Goal: Information Seeking & Learning: Learn about a topic

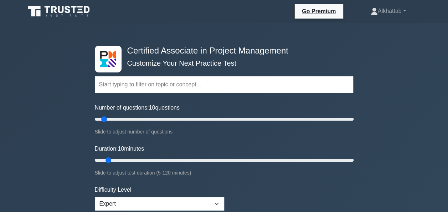
click at [222, 86] on input "text" at bounding box center [224, 84] width 259 height 17
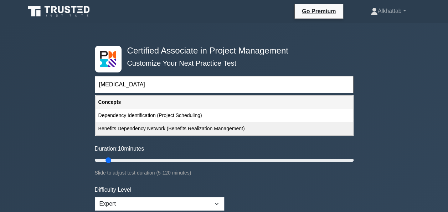
click at [211, 124] on div "Benefits Dependency Network (Benefits Realization Management)" at bounding box center [223, 128] width 257 height 13
type input "Benefits Dependency Network (Benefits Realization Management)"
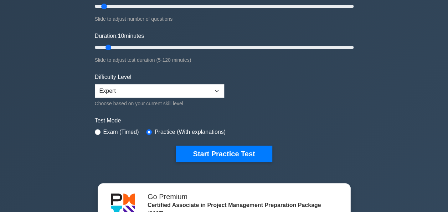
scroll to position [214, 0]
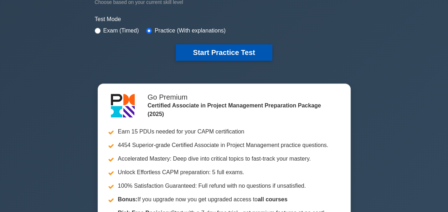
click at [243, 53] on button "Start Practice Test" at bounding box center [224, 52] width 96 height 16
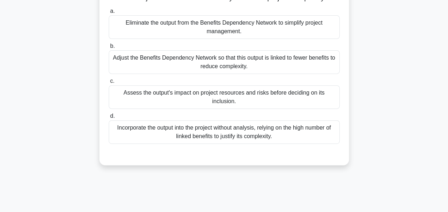
scroll to position [107, 0]
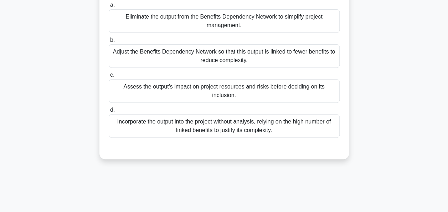
click at [300, 103] on div "Assess the output's impact on project resources and risks before deciding on it…" at bounding box center [224, 91] width 231 height 24
click at [109, 77] on input "c. Assess the output's impact on project resources and risks before deciding on…" at bounding box center [109, 75] width 0 height 5
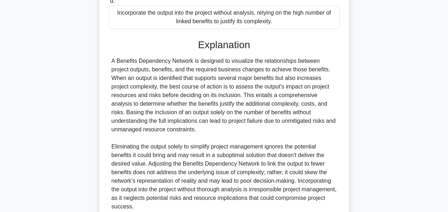
scroll to position [286, 0]
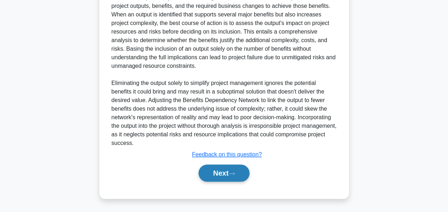
click at [209, 170] on button "Next" at bounding box center [223, 172] width 51 height 17
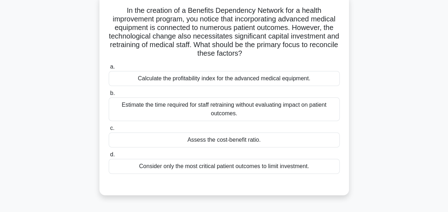
scroll to position [71, 0]
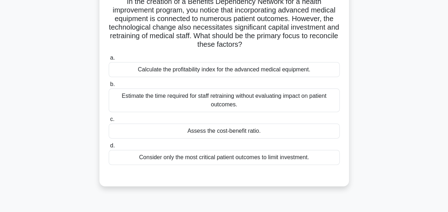
click at [211, 139] on div "a. Calculate the profitability index for the advanced medical equipment. b. Est…" at bounding box center [223, 109] width 239 height 114
click at [217, 132] on div "Assess the cost-benefit ratio." at bounding box center [224, 130] width 231 height 15
click at [109, 121] on input "c. Assess the cost-benefit ratio." at bounding box center [109, 119] width 0 height 5
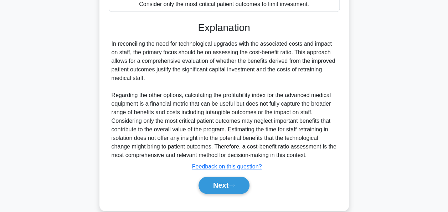
scroll to position [235, 0]
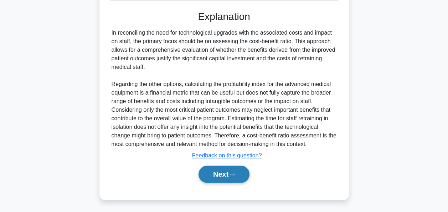
click at [224, 170] on button "Next" at bounding box center [223, 173] width 51 height 17
click at [221, 174] on button "Next" at bounding box center [223, 173] width 51 height 17
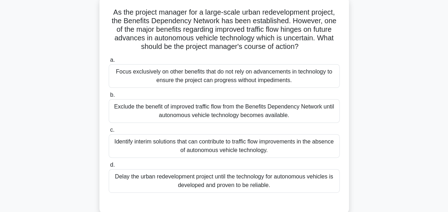
scroll to position [71, 0]
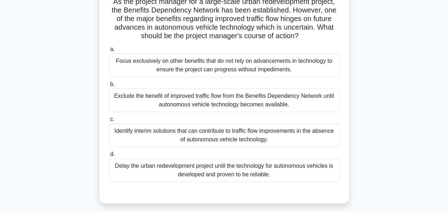
click at [161, 136] on div "Identify interim solutions that can contribute to traffic flow improvements in …" at bounding box center [224, 135] width 231 height 24
click at [109, 121] on input "c. Identify interim solutions that can contribute to traffic flow improvements …" at bounding box center [109, 119] width 0 height 5
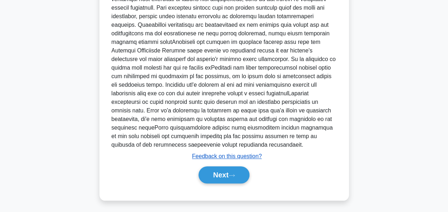
scroll to position [295, 0]
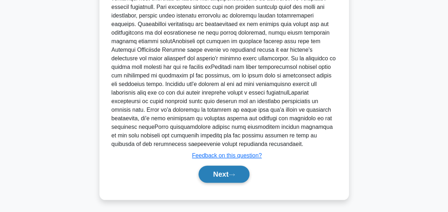
click at [224, 176] on button "Next" at bounding box center [223, 173] width 51 height 17
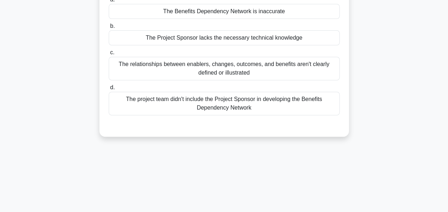
scroll to position [71, 0]
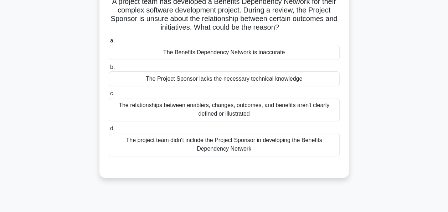
click at [244, 102] on div "The relationships between enablers, changes, outcomes, and benefits aren't clea…" at bounding box center [224, 110] width 231 height 24
click at [109, 96] on input "c. The relationships between enablers, changes, outcomes, and benefits aren't c…" at bounding box center [109, 93] width 0 height 5
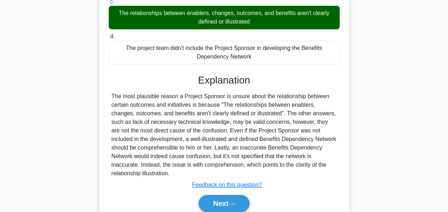
scroll to position [184, 0]
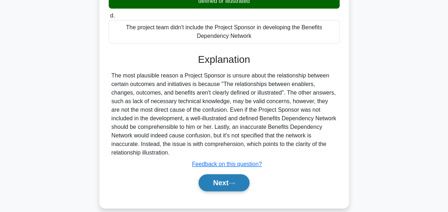
click at [229, 174] on button "Next" at bounding box center [223, 182] width 51 height 17
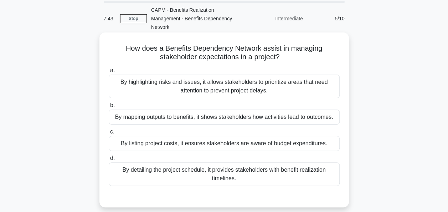
scroll to position [36, 0]
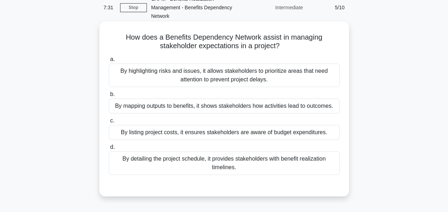
click at [222, 169] on div "By detailing the project schedule, it provides stakeholders with benefit realiz…" at bounding box center [224, 163] width 231 height 24
click at [109, 149] on input "d. By detailing the project schedule, it provides stakeholders with benefit rea…" at bounding box center [109, 147] width 0 height 5
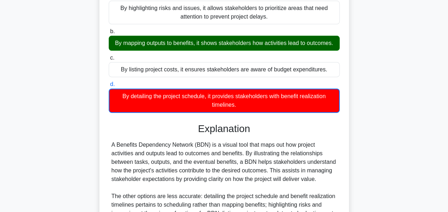
scroll to position [178, 0]
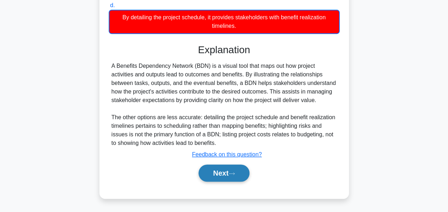
click at [227, 179] on button "Next" at bounding box center [223, 172] width 51 height 17
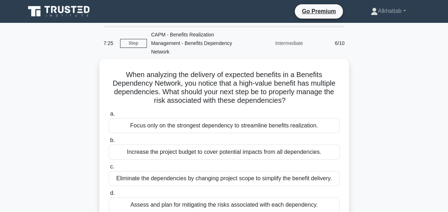
scroll to position [36, 0]
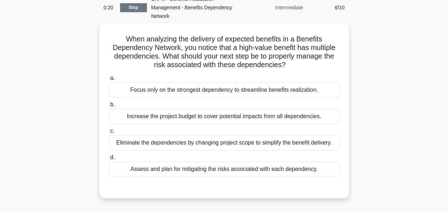
click at [145, 7] on link "Stop" at bounding box center [133, 7] width 27 height 9
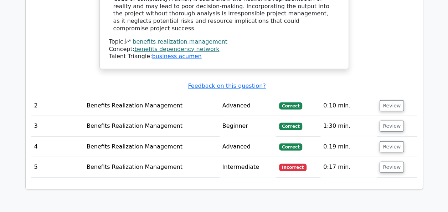
scroll to position [1175, 0]
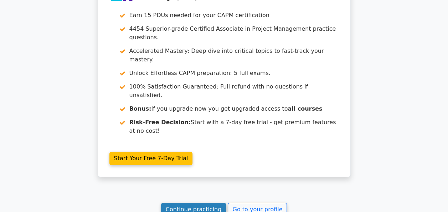
click at [210, 202] on link "Continue practicing" at bounding box center [193, 209] width 65 height 14
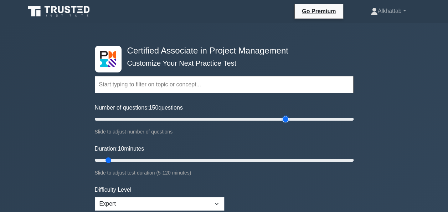
drag, startPoint x: 104, startPoint y: 118, endPoint x: 285, endPoint y: 119, distance: 181.0
type input "150"
click at [285, 119] on input "Number of questions: 150 questions" at bounding box center [224, 119] width 259 height 9
drag, startPoint x: 112, startPoint y: 159, endPoint x: 425, endPoint y: 169, distance: 312.9
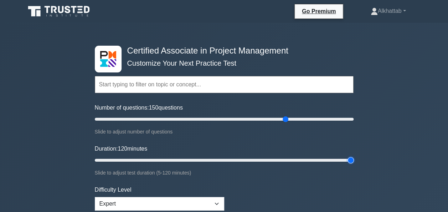
type input "120"
click at [353, 164] on input "Duration: 120 minutes" at bounding box center [224, 160] width 259 height 9
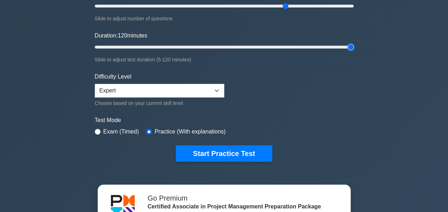
scroll to position [142, 0]
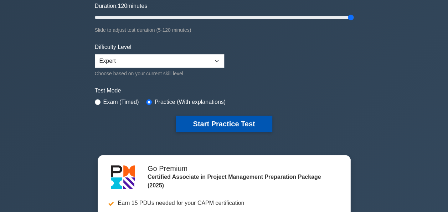
click at [227, 127] on button "Start Practice Test" at bounding box center [224, 123] width 96 height 16
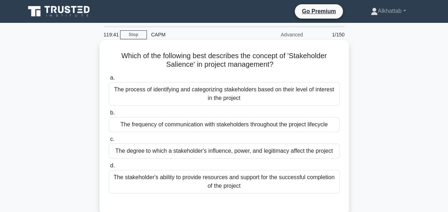
click at [206, 154] on div "The degree to which a stakeholder's influence, power, and legitimacy affect the…" at bounding box center [224, 150] width 231 height 15
click at [109, 141] on input "c. The degree to which a stakeholder's influence, power, and legitimacy affect …" at bounding box center [109, 139] width 0 height 5
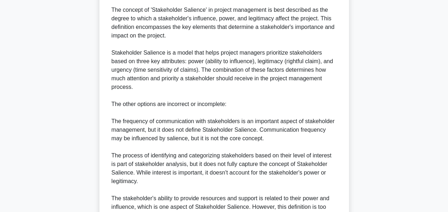
scroll to position [286, 0]
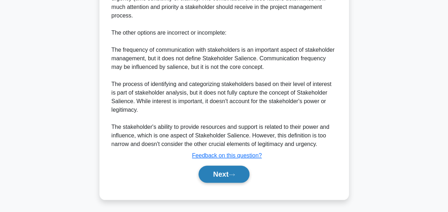
click at [219, 172] on button "Next" at bounding box center [223, 173] width 51 height 17
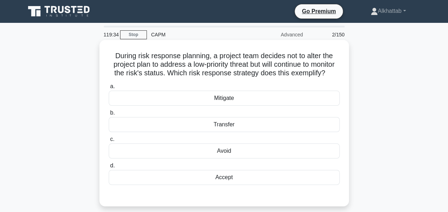
scroll to position [36, 0]
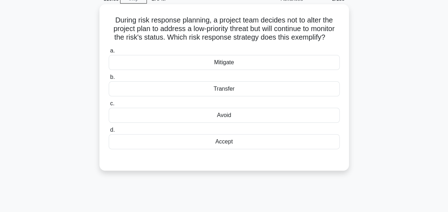
click at [210, 143] on div "Accept" at bounding box center [224, 141] width 231 height 15
click at [109, 132] on input "d. Accept" at bounding box center [109, 130] width 0 height 5
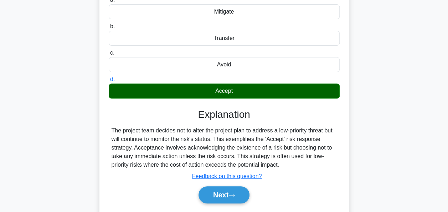
scroll to position [173, 0]
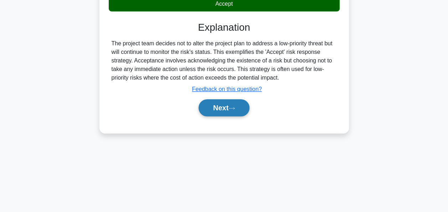
click at [215, 116] on button "Next" at bounding box center [223, 107] width 51 height 17
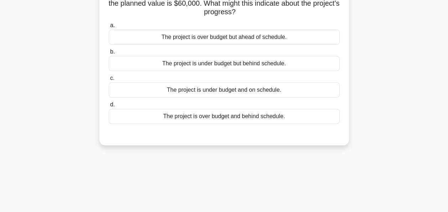
scroll to position [36, 0]
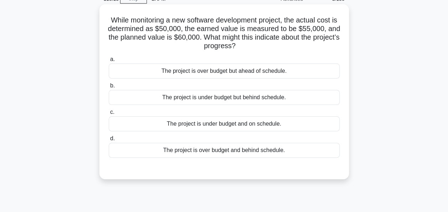
click at [166, 98] on div "The project is under budget but behind schedule." at bounding box center [224, 97] width 231 height 15
click at [109, 88] on input "b. The project is under budget but behind schedule." at bounding box center [109, 85] width 0 height 5
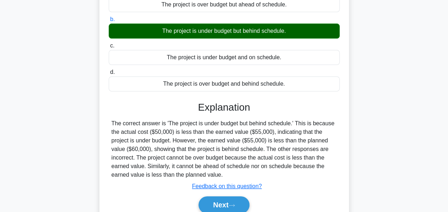
scroll to position [173, 0]
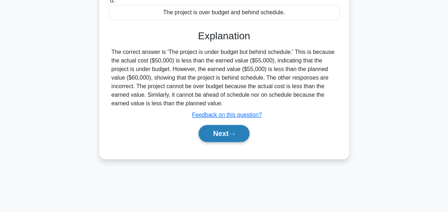
click at [218, 134] on button "Next" at bounding box center [223, 133] width 51 height 17
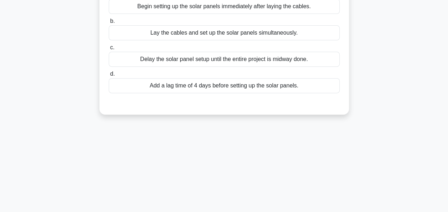
scroll to position [31, 0]
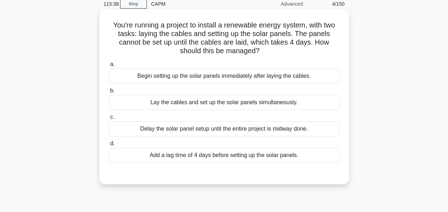
click at [268, 79] on div "Begin setting up the solar panels immediately after laying the cables." at bounding box center [224, 75] width 231 height 15
click at [109, 67] on input "a. Begin setting up the solar panels immediately after laying the cables." at bounding box center [109, 64] width 0 height 5
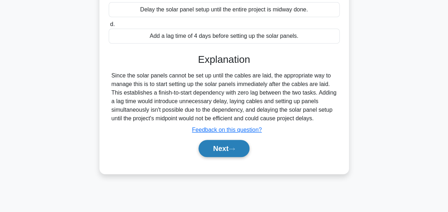
scroll to position [173, 0]
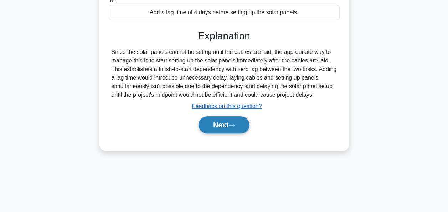
click at [238, 127] on button "Next" at bounding box center [223, 124] width 51 height 17
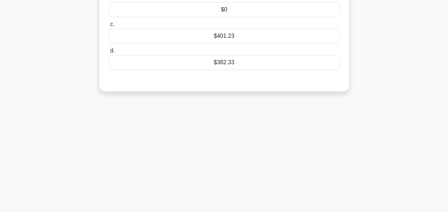
scroll to position [31, 0]
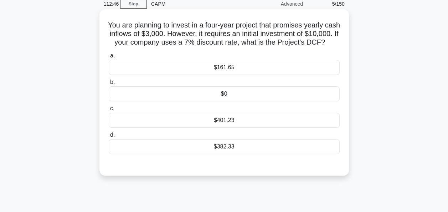
click at [209, 154] on div "$382.33" at bounding box center [224, 146] width 231 height 15
click at [109, 137] on input "d. $382.33" at bounding box center [109, 135] width 0 height 5
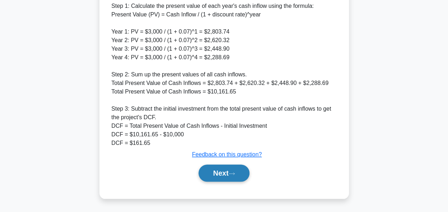
scroll to position [296, 0]
click at [226, 172] on button "Next" at bounding box center [223, 172] width 51 height 17
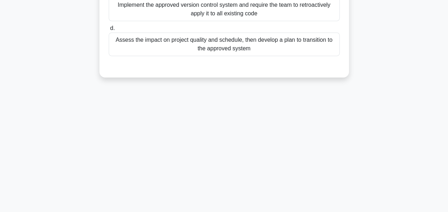
drag, startPoint x: 227, startPoint y: 172, endPoint x: 88, endPoint y: 107, distance: 153.6
click at [88, 107] on div "111:58 Stop CAPM Advanced 6/150 During a quality audit of a software developmen…" at bounding box center [224, 31] width 406 height 356
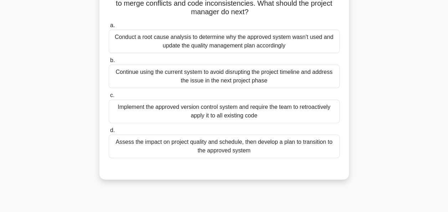
scroll to position [0, 0]
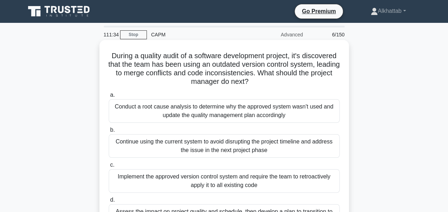
click at [160, 111] on div "Conduct a root cause analysis to determine why the approved system wasn't used …" at bounding box center [224, 111] width 231 height 24
click at [109, 97] on input "a. Conduct a root cause analysis to determine why the approved system wasn't us…" at bounding box center [109, 95] width 0 height 5
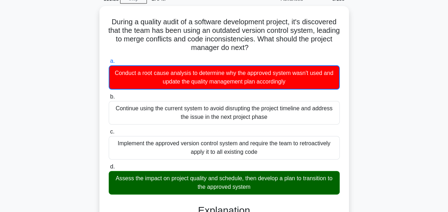
scroll to position [330, 0]
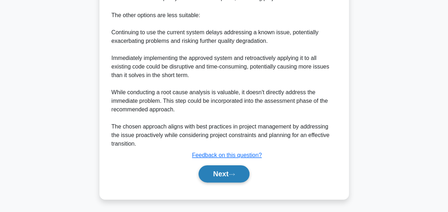
click at [209, 167] on button "Next" at bounding box center [223, 173] width 51 height 17
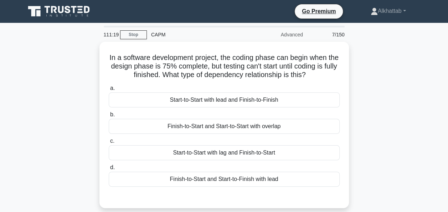
scroll to position [36, 0]
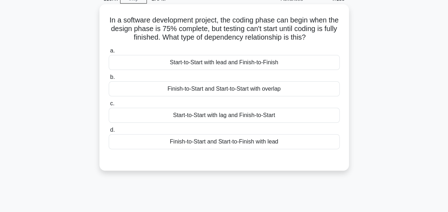
click at [214, 112] on div "Start-to-Start with lag and Finish-to-Start" at bounding box center [224, 115] width 231 height 15
click at [109, 106] on input "c. Start-to-Start with lag and Finish-to-Start" at bounding box center [109, 103] width 0 height 5
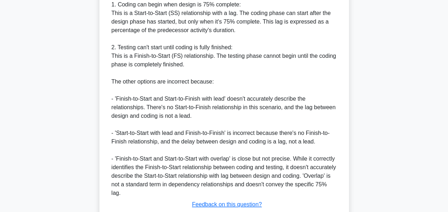
scroll to position [295, 0]
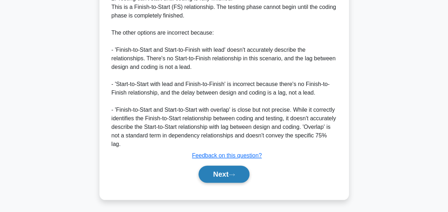
click at [233, 171] on button "Next" at bounding box center [223, 173] width 51 height 17
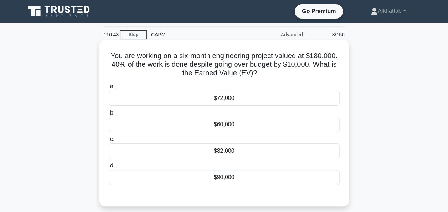
scroll to position [36, 0]
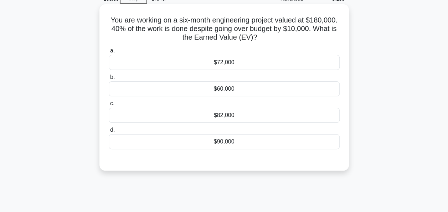
click at [223, 114] on div "$82,000" at bounding box center [224, 115] width 231 height 15
click at [109, 106] on input "c. $82,000" at bounding box center [109, 103] width 0 height 5
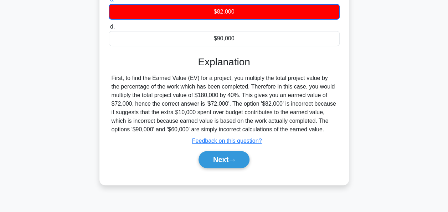
scroll to position [173, 0]
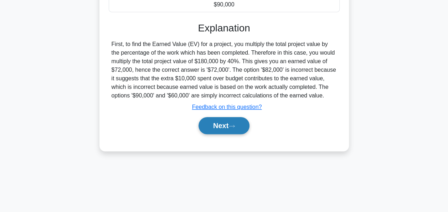
click at [242, 132] on button "Next" at bounding box center [223, 125] width 51 height 17
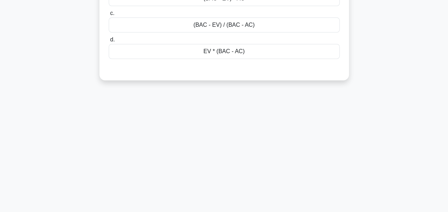
scroll to position [31, 0]
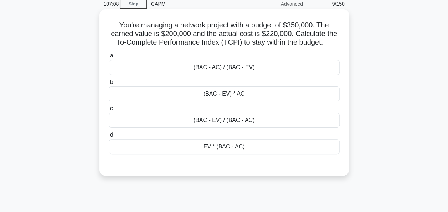
click at [135, 64] on div "(BAC - AC) / (BAC - EV)" at bounding box center [224, 67] width 231 height 15
click at [109, 58] on input "a. (BAC - AC) / (BAC - EV)" at bounding box center [109, 55] width 0 height 5
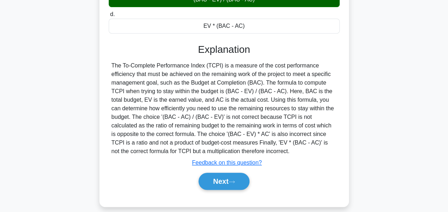
scroll to position [173, 0]
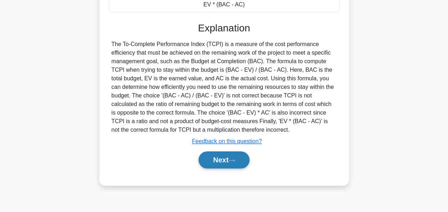
click at [239, 156] on button "Next" at bounding box center [223, 159] width 51 height 17
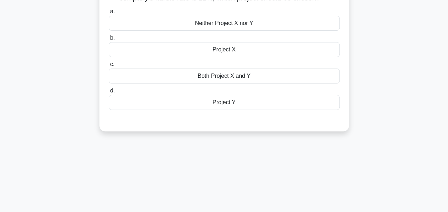
scroll to position [0, 0]
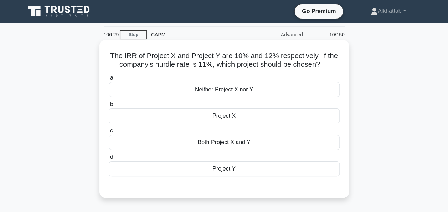
click at [229, 175] on div "Project Y" at bounding box center [224, 168] width 231 height 15
click at [109, 159] on input "d. Project Y" at bounding box center [109, 157] width 0 height 5
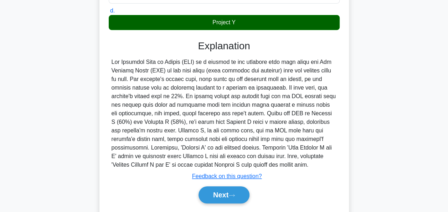
scroll to position [173, 0]
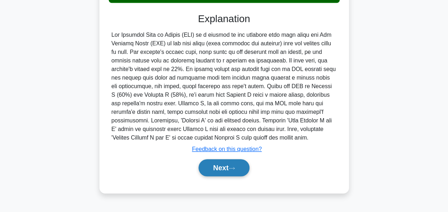
click at [220, 161] on button "Next" at bounding box center [223, 167] width 51 height 17
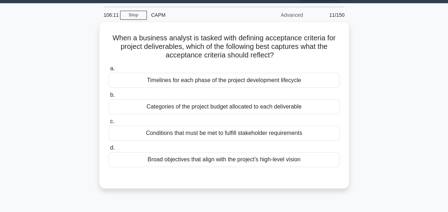
scroll to position [36, 0]
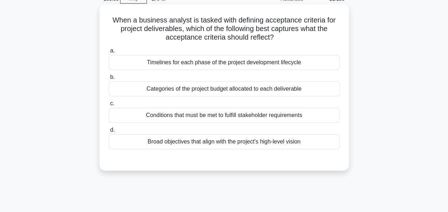
click at [187, 117] on div "Conditions that must be met to fulfill stakeholder requirements" at bounding box center [224, 115] width 231 height 15
click at [109, 106] on input "c. Conditions that must be met to fulfill stakeholder requirements" at bounding box center [109, 103] width 0 height 5
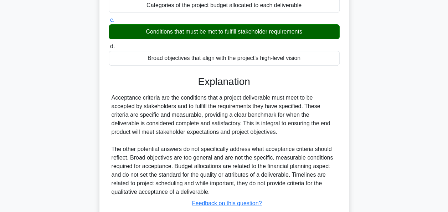
scroll to position [173, 0]
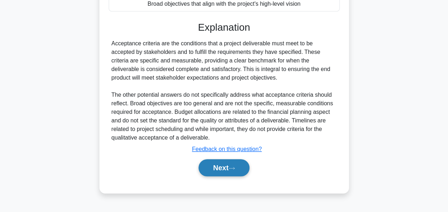
click at [212, 168] on button "Next" at bounding box center [223, 167] width 51 height 17
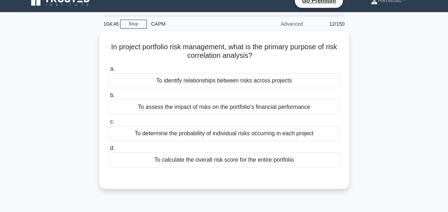
scroll to position [0, 0]
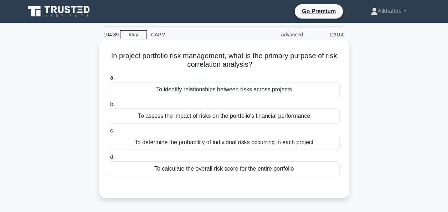
click at [302, 90] on div "To identify relationships between risks across projects" at bounding box center [224, 89] width 231 height 15
click at [109, 80] on input "a. To identify relationships between risks across projects" at bounding box center [109, 78] width 0 height 5
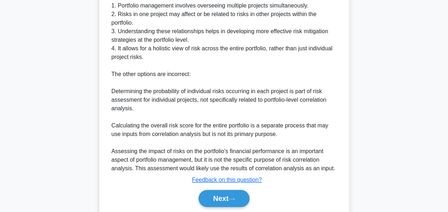
scroll to position [252, 0]
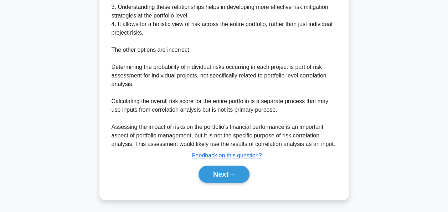
click at [231, 160] on div "Explanation The primary purpose of risk correlation analysis in project portfol…" at bounding box center [224, 59] width 231 height 251
click at [233, 177] on button "Next" at bounding box center [223, 173] width 51 height 17
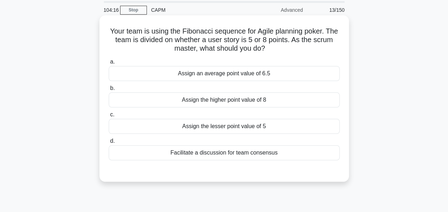
scroll to position [36, 0]
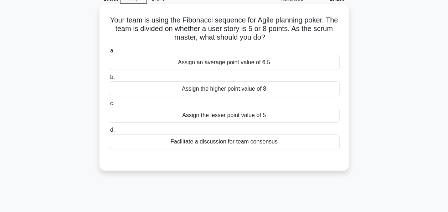
click at [237, 117] on div "Assign the lesser point value of 5" at bounding box center [224, 115] width 231 height 15
click at [109, 106] on input "c. Assign the lesser point value of 5" at bounding box center [109, 103] width 0 height 5
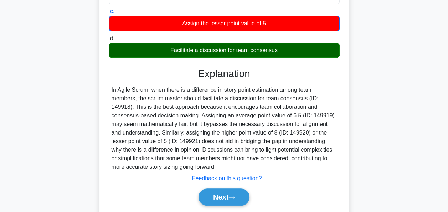
scroll to position [173, 0]
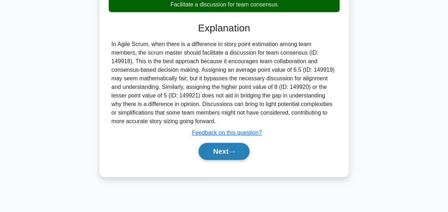
click at [216, 150] on button "Next" at bounding box center [223, 150] width 51 height 17
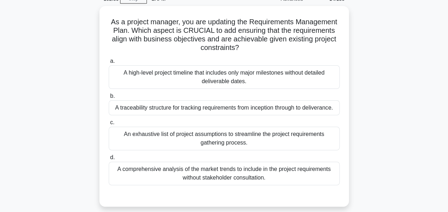
scroll to position [71, 0]
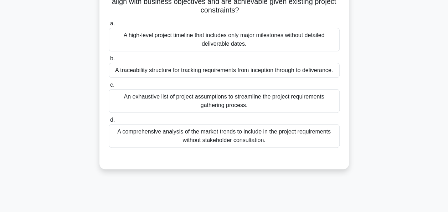
click at [132, 67] on div "A traceability structure for tracking requirements from inception through to de…" at bounding box center [224, 70] width 231 height 15
click at [109, 61] on input "b. A traceability structure for tracking requirements from inception through to…" at bounding box center [109, 58] width 0 height 5
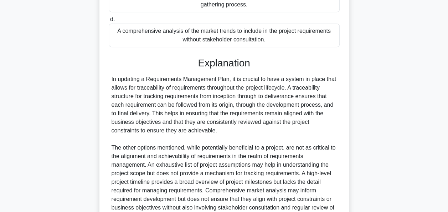
scroll to position [252, 0]
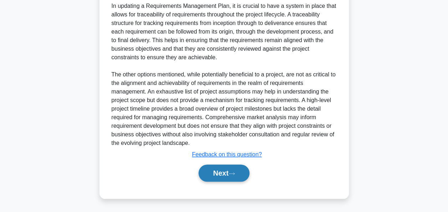
click at [230, 175] on button "Next" at bounding box center [223, 172] width 51 height 17
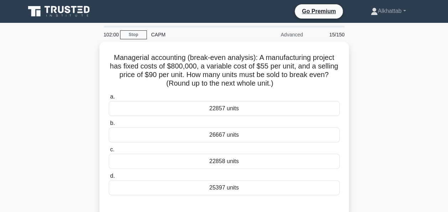
scroll to position [36, 0]
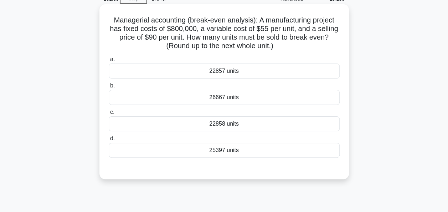
click at [176, 71] on div "22857 units" at bounding box center [224, 70] width 231 height 15
click at [109, 62] on input "a. 22857 units" at bounding box center [109, 59] width 0 height 5
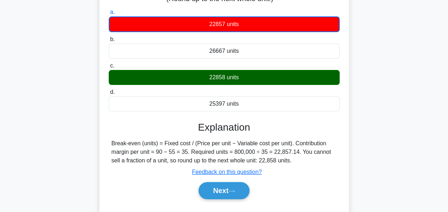
scroll to position [107, 0]
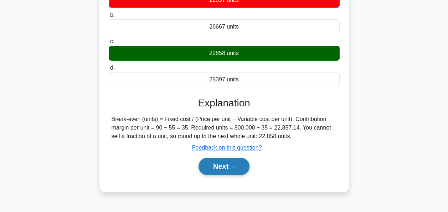
click at [238, 165] on button "Next" at bounding box center [223, 165] width 51 height 17
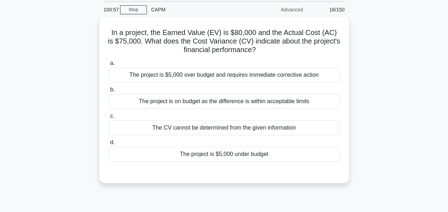
scroll to position [36, 0]
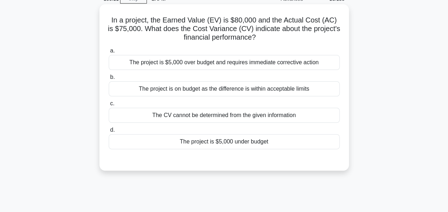
click at [198, 143] on div "The project is $5,000 under budget" at bounding box center [224, 141] width 231 height 15
click at [109, 132] on input "d. The project is $5,000 under budget" at bounding box center [109, 130] width 0 height 5
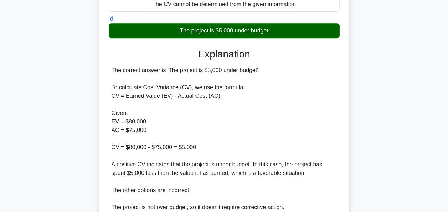
scroll to position [278, 0]
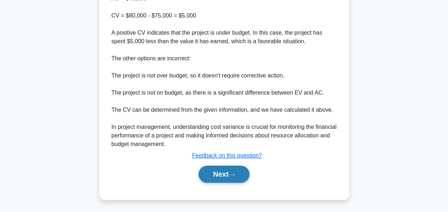
click at [222, 173] on button "Next" at bounding box center [223, 173] width 51 height 17
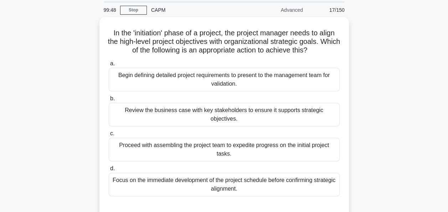
scroll to position [36, 0]
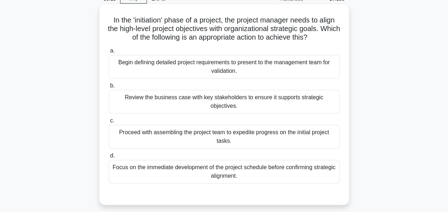
click at [125, 65] on div "Begin defining detailed project requirements to present to the management team …" at bounding box center [224, 67] width 231 height 24
click at [109, 53] on input "a. Begin defining detailed project requirements to present to the management te…" at bounding box center [109, 50] width 0 height 5
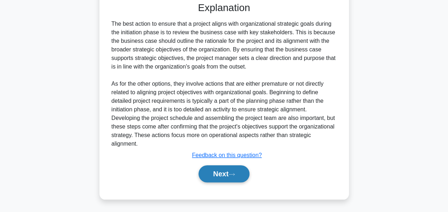
click at [232, 176] on button "Next" at bounding box center [223, 173] width 51 height 17
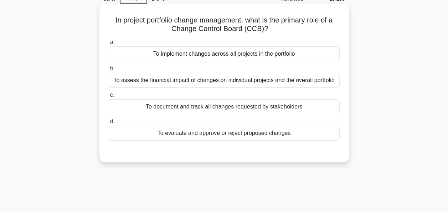
click at [165, 101] on div "To document and track all changes requested by stakeholders" at bounding box center [224, 106] width 231 height 15
click at [109, 97] on input "c. To document and track all changes requested by stakeholders" at bounding box center [109, 95] width 0 height 5
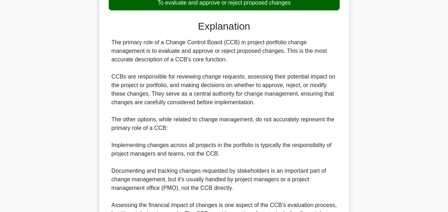
scroll to position [253, 0]
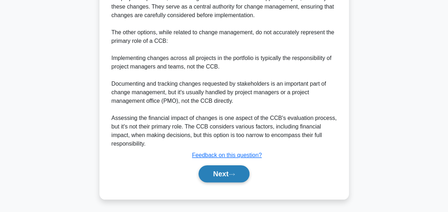
click at [223, 171] on button "Next" at bounding box center [223, 173] width 51 height 17
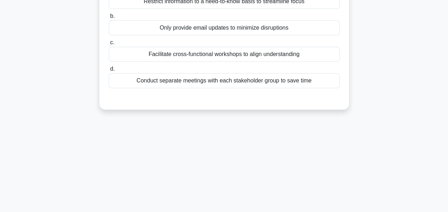
scroll to position [31, 0]
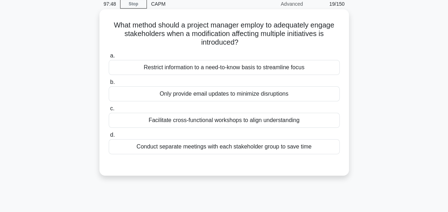
click at [197, 125] on div "Facilitate cross-functional workshops to align understanding" at bounding box center [224, 120] width 231 height 15
click at [109, 111] on input "c. Facilitate cross-functional workshops to align understanding" at bounding box center [109, 108] width 0 height 5
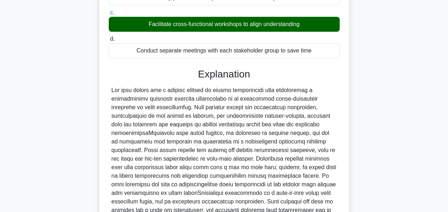
scroll to position [209, 0]
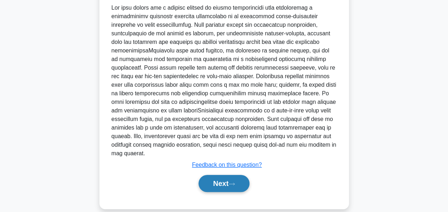
click at [227, 177] on button "Next" at bounding box center [223, 183] width 51 height 17
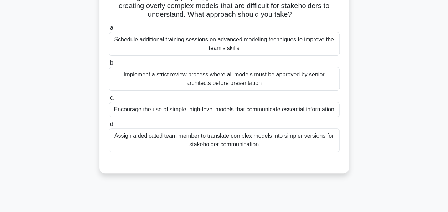
scroll to position [71, 0]
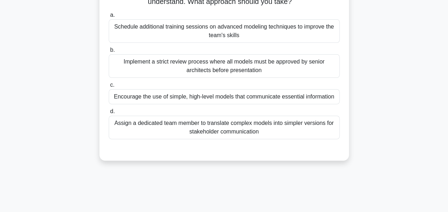
click at [116, 97] on div "Encourage the use of simple, high-level models that communicate essential infor…" at bounding box center [224, 96] width 231 height 15
click at [109, 87] on input "c. Encourage the use of simple, high-level models that communicate essential in…" at bounding box center [109, 85] width 0 height 5
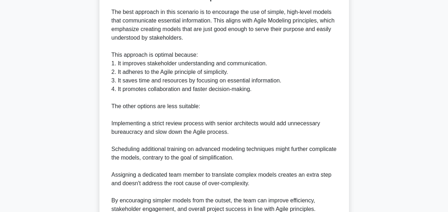
scroll to position [303, 0]
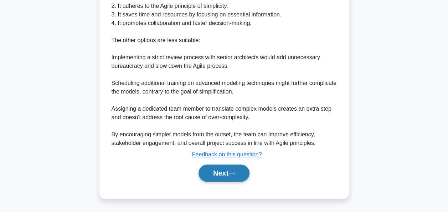
click at [233, 180] on button "Next" at bounding box center [223, 172] width 51 height 17
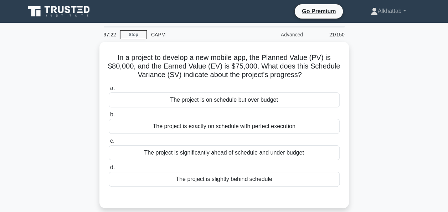
scroll to position [36, 0]
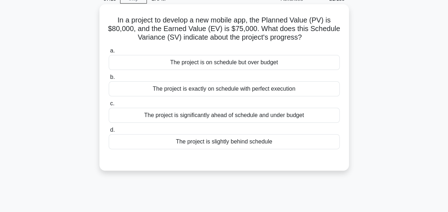
click at [167, 137] on div "The project is slightly behind schedule" at bounding box center [224, 141] width 231 height 15
click at [109, 132] on input "d. The project is slightly behind schedule" at bounding box center [109, 130] width 0 height 5
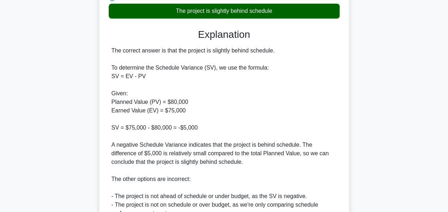
scroll to position [249, 0]
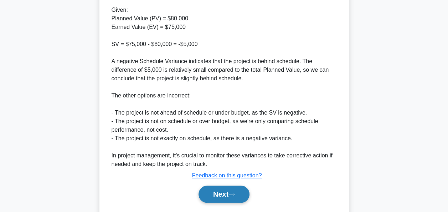
click at [212, 199] on button "Next" at bounding box center [223, 193] width 51 height 17
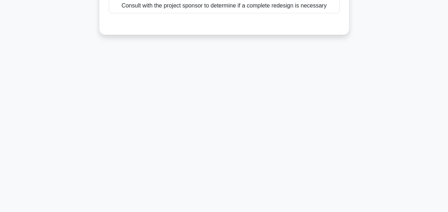
click at [213, 192] on div "97:08 Stop CAPM Advanced 22/150 During the design phase of a new product, you d…" at bounding box center [224, 31] width 406 height 356
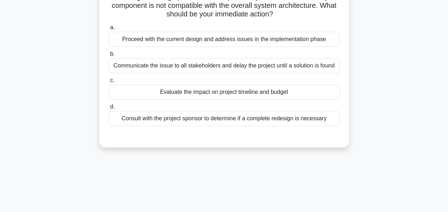
scroll to position [31, 0]
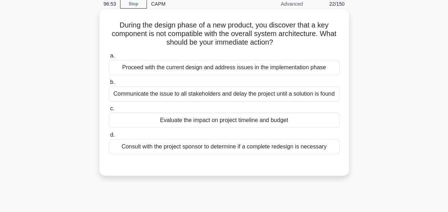
click at [182, 126] on div "Evaluate the impact on project timeline and budget" at bounding box center [224, 120] width 231 height 15
click at [109, 111] on input "c. Evaluate the impact on project timeline and budget" at bounding box center [109, 108] width 0 height 5
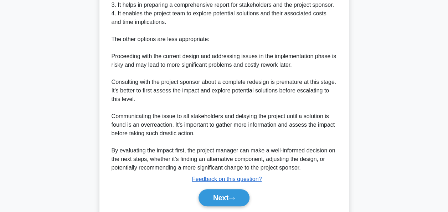
scroll to position [303, 0]
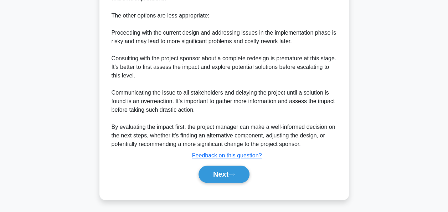
click at [217, 178] on button "Next" at bounding box center [223, 173] width 51 height 17
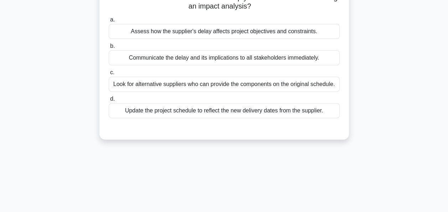
scroll to position [31, 0]
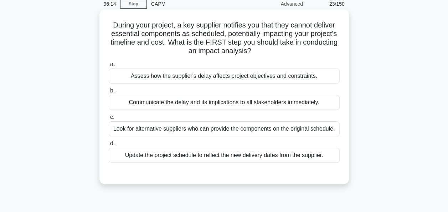
drag, startPoint x: 166, startPoint y: 132, endPoint x: 164, endPoint y: 129, distance: 3.9
click at [165, 131] on div "Look for alternative suppliers who can provide the components on the original s…" at bounding box center [224, 128] width 231 height 15
click at [109, 119] on input "c. Look for alternative suppliers who can provide the components on the origina…" at bounding box center [109, 117] width 0 height 5
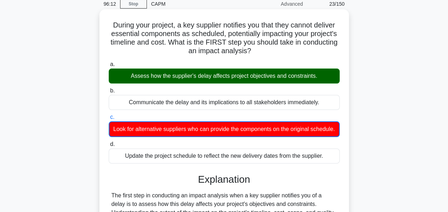
scroll to position [173, 0]
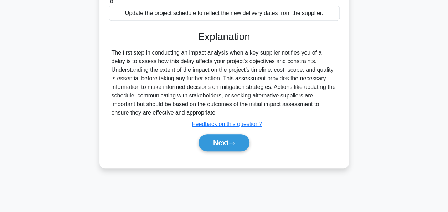
drag, startPoint x: 227, startPoint y: 139, endPoint x: 222, endPoint y: 140, distance: 5.2
click at [229, 143] on div "Explanation The first step in conducting an impact analysis when a key supplier…" at bounding box center [224, 92] width 231 height 123
click at [219, 144] on button "Next" at bounding box center [223, 142] width 51 height 17
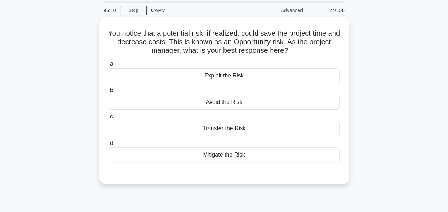
scroll to position [36, 0]
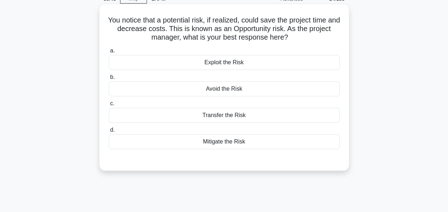
click at [194, 59] on div "Exploit the Risk" at bounding box center [224, 62] width 231 height 15
click at [109, 53] on input "a. Exploit the Risk" at bounding box center [109, 50] width 0 height 5
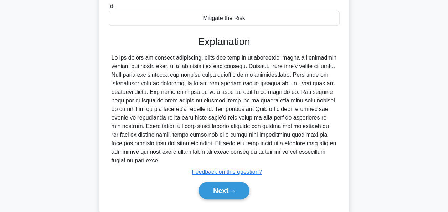
scroll to position [175, 0]
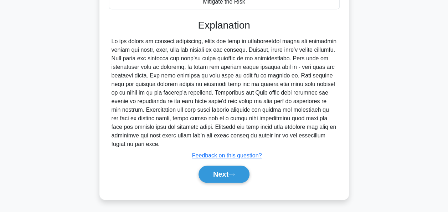
click at [222, 185] on div "a. Exploit the Risk b. Avoid the Risk c. d." at bounding box center [224, 48] width 232 height 286
click at [222, 177] on button "Next" at bounding box center [223, 173] width 51 height 17
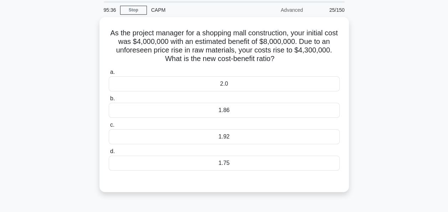
scroll to position [36, 0]
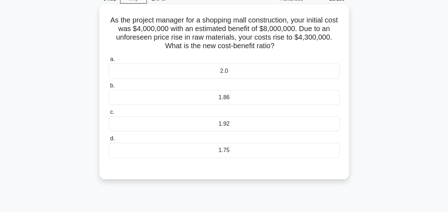
click at [258, 97] on div "1.86" at bounding box center [224, 97] width 231 height 15
click at [109, 88] on input "b. 1.86" at bounding box center [109, 85] width 0 height 5
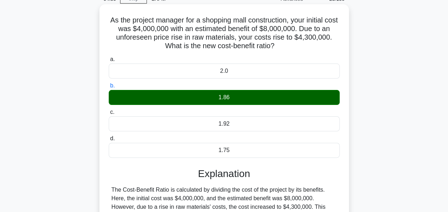
scroll to position [175, 0]
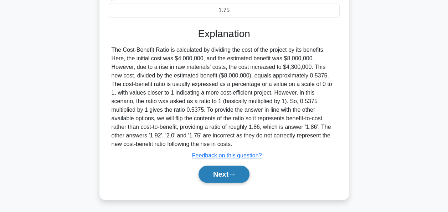
click at [213, 178] on button "Next" at bounding box center [223, 173] width 51 height 17
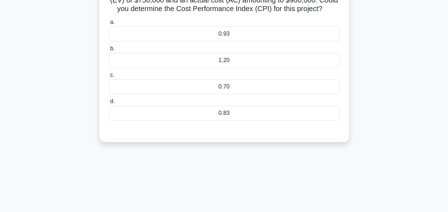
scroll to position [36, 0]
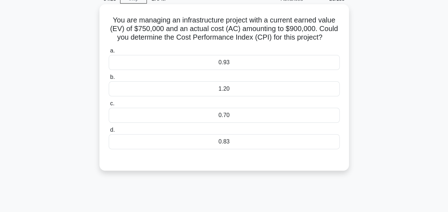
drag, startPoint x: 159, startPoint y: 132, endPoint x: 162, endPoint y: 136, distance: 5.1
click at [159, 132] on label "d. 0.83" at bounding box center [224, 137] width 231 height 24
click at [109, 132] on input "d. 0.83" at bounding box center [109, 130] width 0 height 5
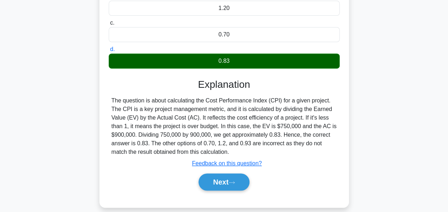
scroll to position [173, 0]
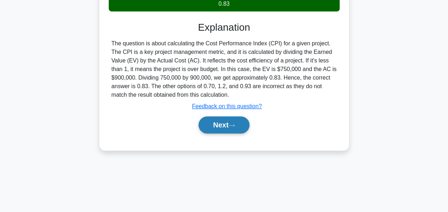
click at [217, 121] on button "Next" at bounding box center [223, 124] width 51 height 17
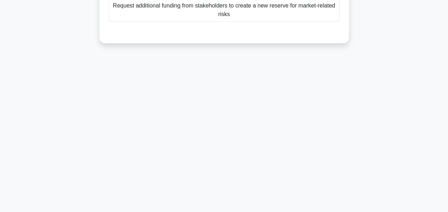
scroll to position [31, 0]
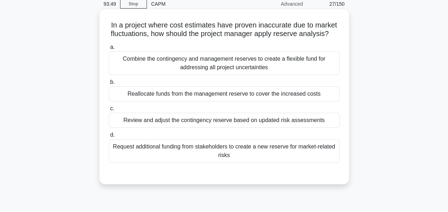
click at [135, 136] on div "a. Combine the contingency and management reserves to create a flexible fund fo…" at bounding box center [223, 102] width 239 height 123
click at [134, 128] on div "Review and adjust the contingency reserve based on updated risk assessments" at bounding box center [224, 120] width 231 height 15
click at [109, 111] on input "c. Review and adjust the contingency reserve based on updated risk assessments" at bounding box center [109, 108] width 0 height 5
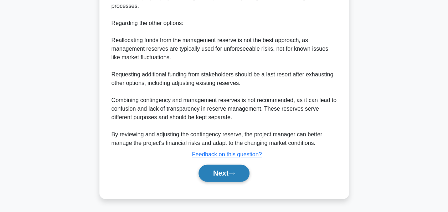
click at [212, 170] on button "Next" at bounding box center [223, 172] width 51 height 17
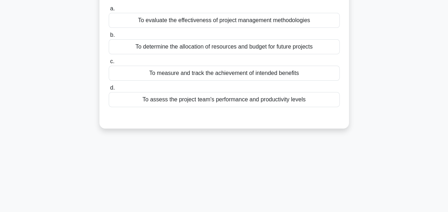
scroll to position [71, 0]
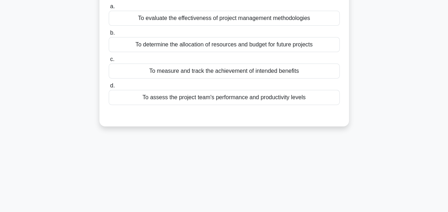
click at [159, 101] on div "To assess the project team's performance and productivity levels" at bounding box center [224, 97] width 231 height 15
click at [109, 88] on input "d. To assess the project team's performance and productivity levels" at bounding box center [109, 85] width 0 height 5
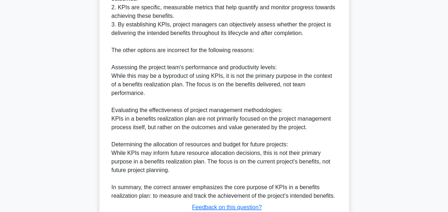
scroll to position [305, 0]
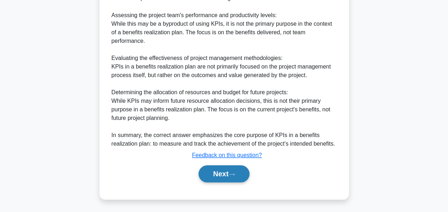
click at [222, 175] on button "Next" at bounding box center [223, 173] width 51 height 17
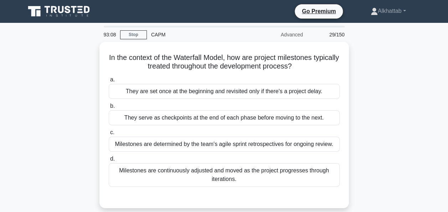
scroll to position [36, 0]
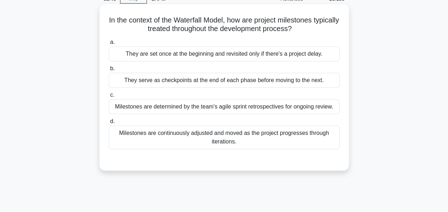
click at [129, 59] on div "They are set once at the beginning and revisited only if there's a project dela…" at bounding box center [224, 53] width 231 height 15
click at [109, 45] on input "a. They are set once at the beginning and revisited only if there's a project d…" at bounding box center [109, 42] width 0 height 5
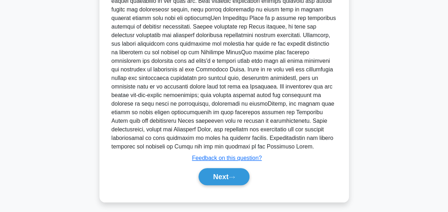
scroll to position [253, 0]
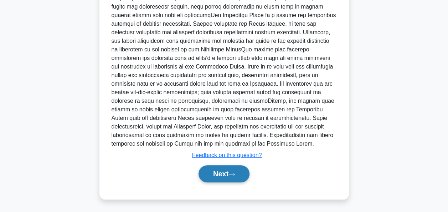
click at [232, 167] on button "Next" at bounding box center [223, 173] width 51 height 17
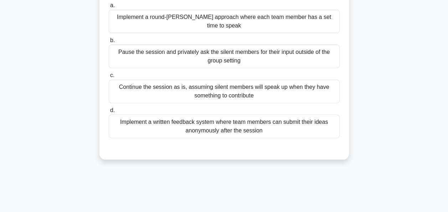
scroll to position [31, 0]
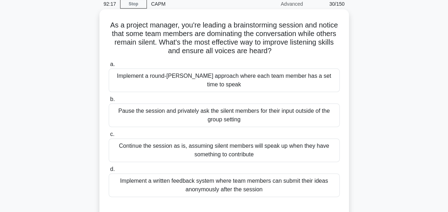
click at [135, 73] on div "Implement a round-robin approach where each team member has a set time to speak" at bounding box center [224, 80] width 231 height 24
click at [109, 67] on input "a. Implement a round-robin approach where each team member has a set time to sp…" at bounding box center [109, 64] width 0 height 5
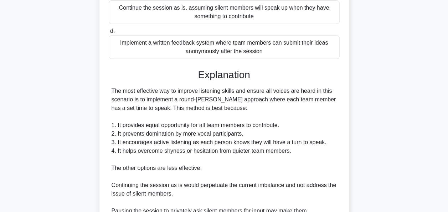
scroll to position [295, 0]
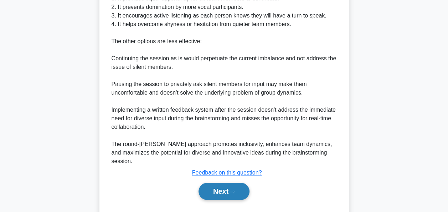
click at [227, 182] on button "Next" at bounding box center [223, 190] width 51 height 17
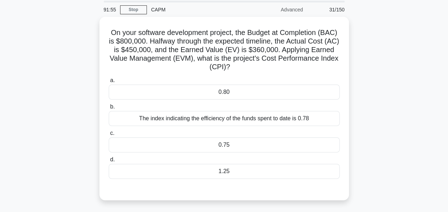
scroll to position [36, 0]
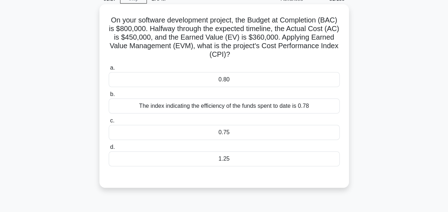
click at [144, 108] on div "The index indicating the efficiency of the funds spent to date is 0.78" at bounding box center [224, 105] width 231 height 15
click at [109, 97] on input "b. The index indicating the efficiency of the funds spent to date is 0.78" at bounding box center [109, 94] width 0 height 5
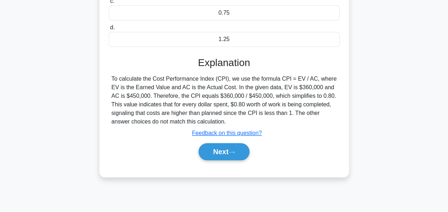
scroll to position [173, 0]
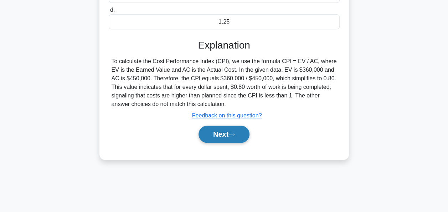
click at [224, 135] on button "Next" at bounding box center [223, 133] width 51 height 17
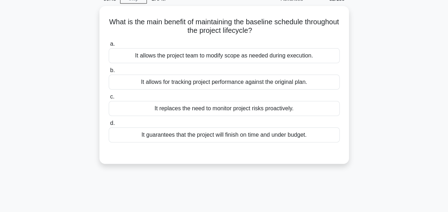
scroll to position [0, 0]
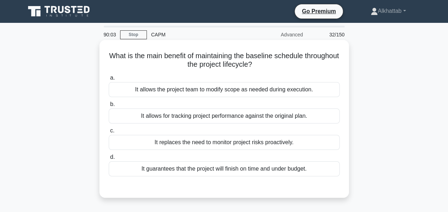
click at [124, 90] on div "It allows the project team to modify scope as needed during execution." at bounding box center [224, 89] width 231 height 15
click at [109, 80] on input "a. It allows the project team to modify scope as needed during execution." at bounding box center [109, 78] width 0 height 5
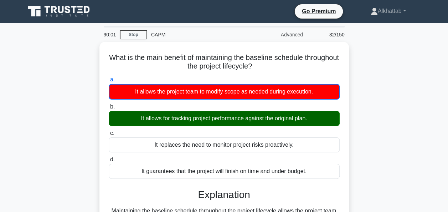
scroll to position [173, 0]
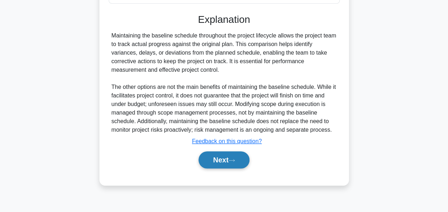
click at [223, 160] on button "Next" at bounding box center [223, 159] width 51 height 17
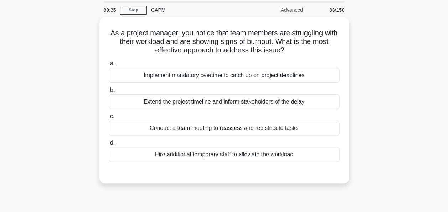
scroll to position [36, 0]
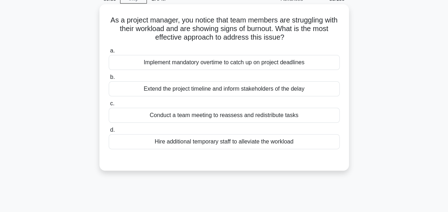
click at [161, 116] on div "Conduct a team meeting to reassess and redistribute tasks" at bounding box center [224, 115] width 231 height 15
click at [109, 106] on input "c. Conduct a team meeting to reassess and redistribute tasks" at bounding box center [109, 103] width 0 height 5
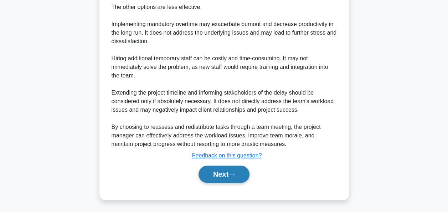
click at [225, 172] on button "Next" at bounding box center [223, 173] width 51 height 17
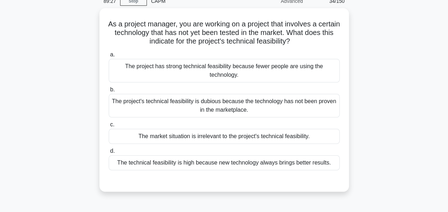
scroll to position [31, 0]
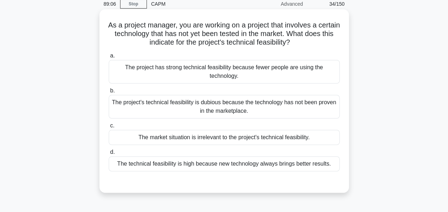
click at [128, 80] on div "The project has strong technical feasibility because fewer people are using the…" at bounding box center [224, 72] width 231 height 24
click at [109, 58] on input "a. The project has strong technical feasibility because fewer people are using …" at bounding box center [109, 55] width 0 height 5
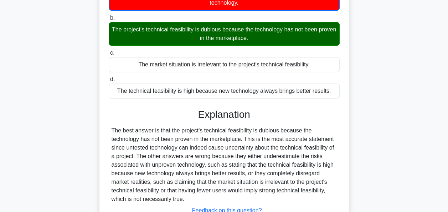
scroll to position [173, 0]
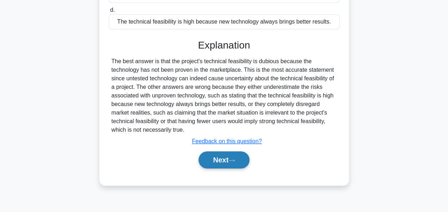
click at [216, 157] on button "Next" at bounding box center [223, 159] width 51 height 17
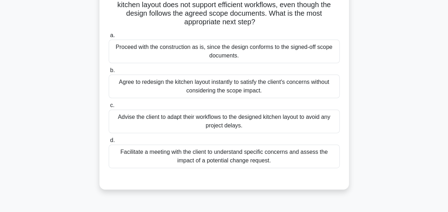
scroll to position [71, 0]
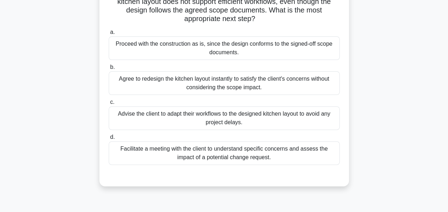
click at [159, 157] on div "Facilitate a meeting with the client to understand specific concerns and assess…" at bounding box center [224, 153] width 231 height 24
click at [109, 139] on input "d. Facilitate a meeting with the client to understand specific concerns and ass…" at bounding box center [109, 137] width 0 height 5
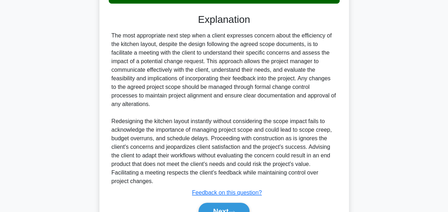
scroll to position [269, 0]
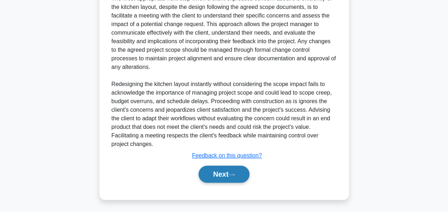
click at [220, 168] on button "Next" at bounding box center [223, 173] width 51 height 17
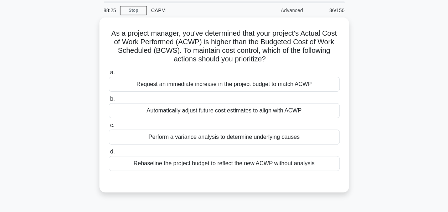
scroll to position [36, 0]
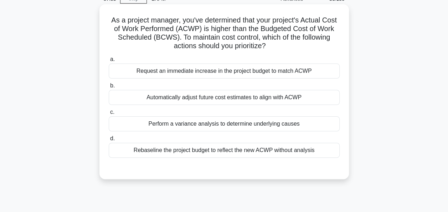
click at [165, 126] on div "Perform a variance analysis to determine underlying causes" at bounding box center [224, 123] width 231 height 15
click at [109, 114] on input "c. Perform a variance analysis to determine underlying causes" at bounding box center [109, 112] width 0 height 5
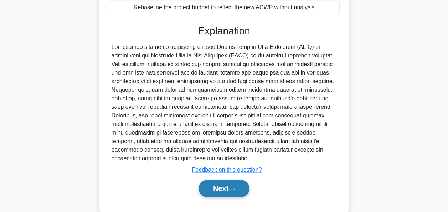
click at [228, 181] on button "Next" at bounding box center [223, 188] width 51 height 17
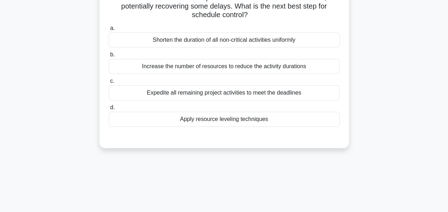
scroll to position [31, 0]
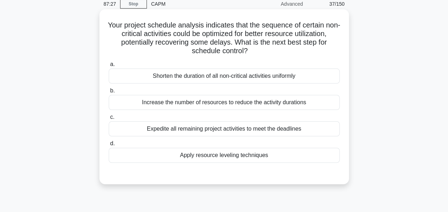
click at [192, 155] on div "Apply resource leveling techniques" at bounding box center [224, 154] width 231 height 15
click at [109, 146] on input "d. Apply resource leveling techniques" at bounding box center [109, 143] width 0 height 5
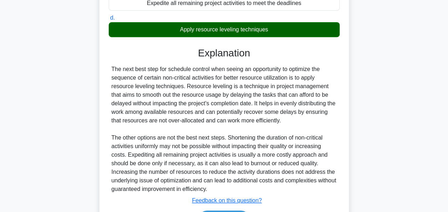
scroll to position [201, 0]
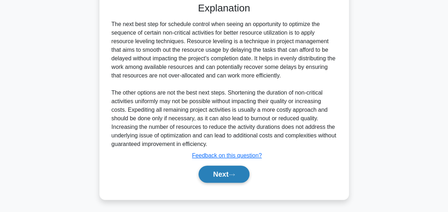
click at [214, 174] on button "Next" at bounding box center [223, 173] width 51 height 17
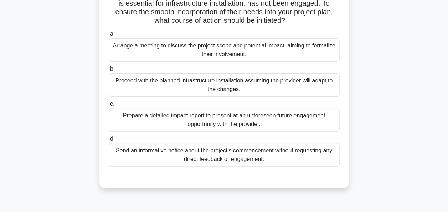
scroll to position [36, 0]
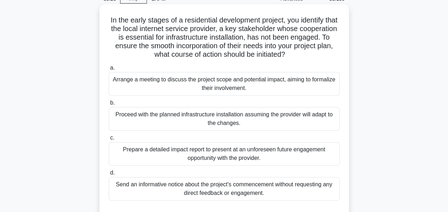
click at [176, 84] on div "Arrange a meeting to discuss the project scope and potential impact, aiming to …" at bounding box center [224, 84] width 231 height 24
click at [109, 70] on input "a. Arrange a meeting to discuss the project scope and potential impact, aiming …" at bounding box center [109, 68] width 0 height 5
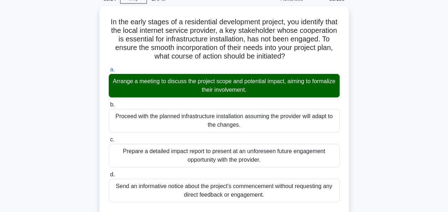
scroll to position [227, 0]
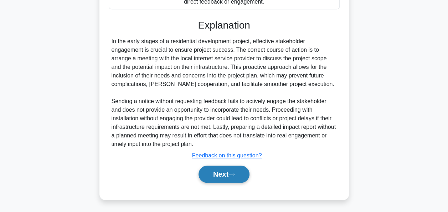
click at [219, 165] on button "Next" at bounding box center [223, 173] width 51 height 17
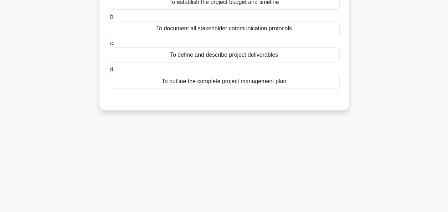
scroll to position [0, 0]
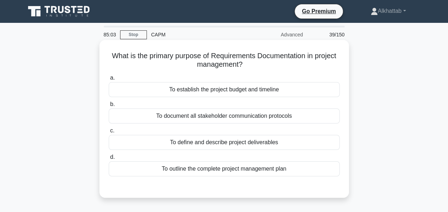
click at [127, 120] on div "To document all stakeholder communication protocols" at bounding box center [224, 115] width 231 height 15
click at [109, 106] on input "b. To document all stakeholder communication protocols" at bounding box center [109, 104] width 0 height 5
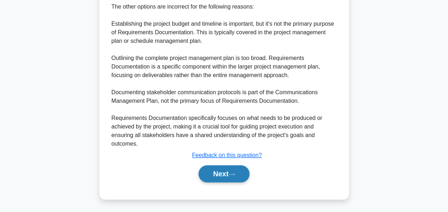
click at [220, 174] on button "Next" at bounding box center [223, 173] width 51 height 17
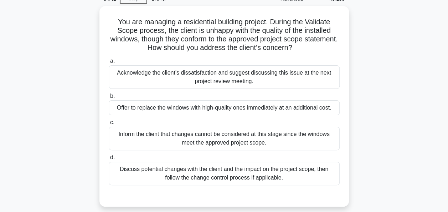
scroll to position [71, 0]
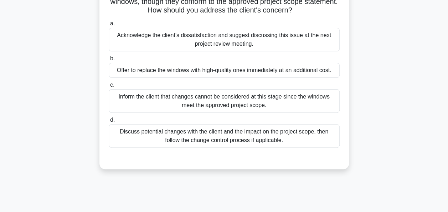
click at [178, 146] on div "Discuss potential changes with the client and the impact on the project scope, …" at bounding box center [224, 136] width 231 height 24
click at [109, 122] on input "d. Discuss potential changes with the client and the impact on the project scop…" at bounding box center [109, 120] width 0 height 5
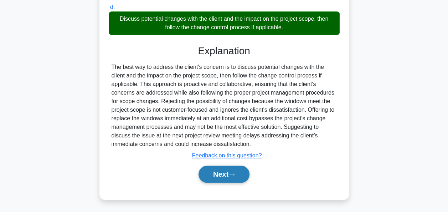
click at [207, 172] on button "Next" at bounding box center [223, 173] width 51 height 17
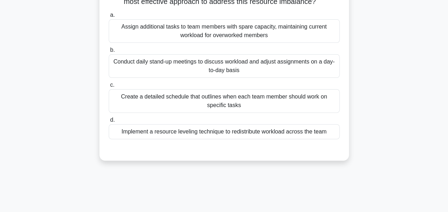
click at [130, 136] on div "Implement a resource leveling technique to redistribute workload across the team" at bounding box center [224, 131] width 231 height 15
click at [109, 122] on input "d. Implement a resource leveling technique to redistribute workload across the …" at bounding box center [109, 120] width 0 height 5
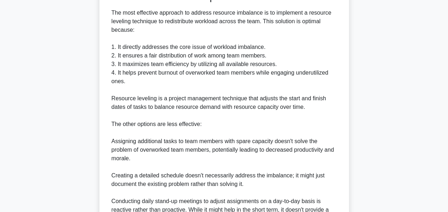
scroll to position [303, 0]
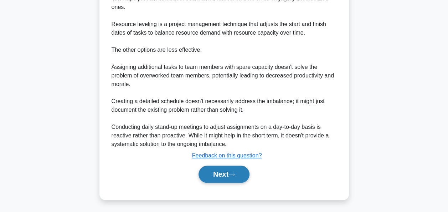
click at [217, 174] on button "Next" at bounding box center [223, 173] width 51 height 17
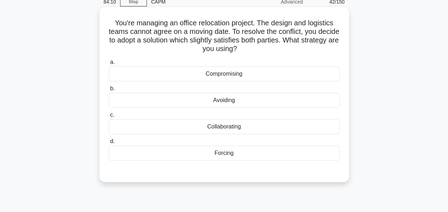
scroll to position [31, 0]
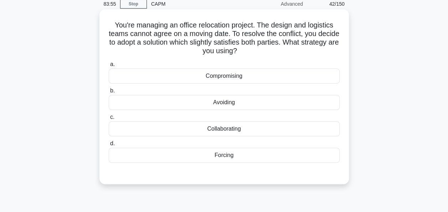
click at [228, 78] on div "Compromising" at bounding box center [224, 75] width 231 height 15
click at [109, 67] on input "a. Compromising" at bounding box center [109, 64] width 0 height 5
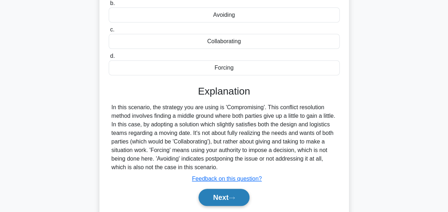
scroll to position [173, 0]
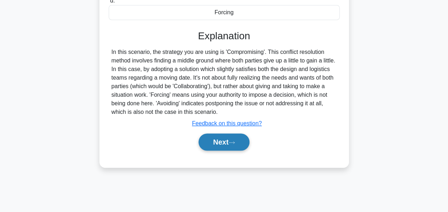
click at [227, 140] on button "Next" at bounding box center [223, 141] width 51 height 17
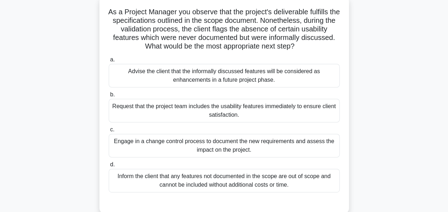
scroll to position [71, 0]
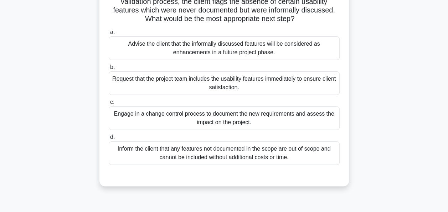
click at [171, 127] on div "Engage in a change control process to document the new requirements and assess …" at bounding box center [224, 118] width 231 height 24
click at [109, 104] on input "c. Engage in a change control process to document the new requirements and asse…" at bounding box center [109, 102] width 0 height 5
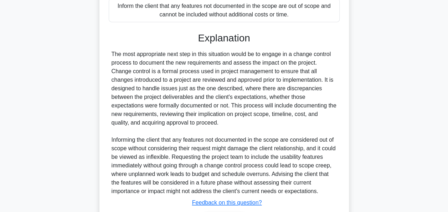
scroll to position [269, 0]
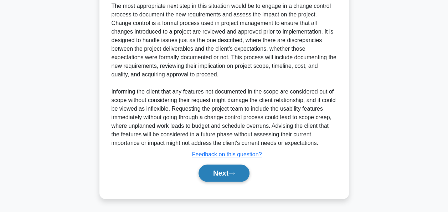
click at [212, 171] on button "Next" at bounding box center [223, 172] width 51 height 17
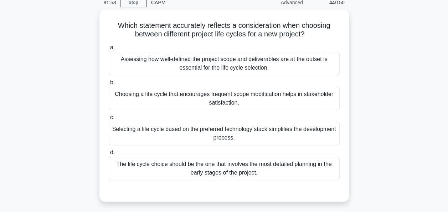
scroll to position [0, 0]
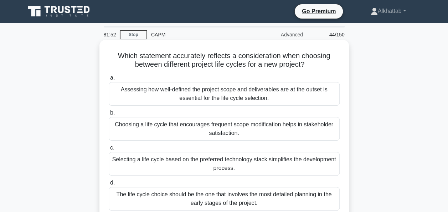
click at [167, 94] on div "Assessing how well-defined the project scope and deliverables are at the outset…" at bounding box center [224, 94] width 231 height 24
click at [109, 80] on input "a. Assessing how well-defined the project scope and deliverables are at the out…" at bounding box center [109, 78] width 0 height 5
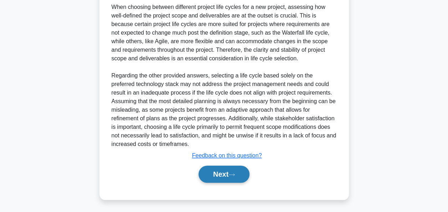
click at [229, 178] on button "Next" at bounding box center [223, 173] width 51 height 17
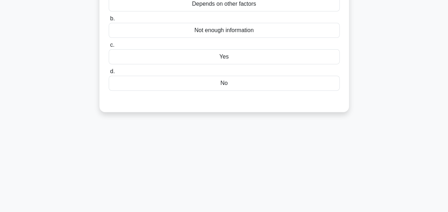
scroll to position [142, 0]
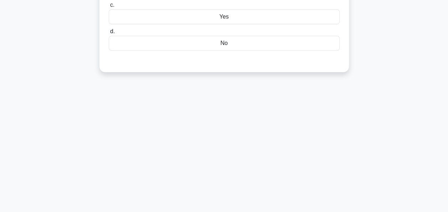
click at [188, 12] on div "Yes" at bounding box center [224, 16] width 231 height 15
click at [109, 7] on input "c. Yes" at bounding box center [109, 5] width 0 height 5
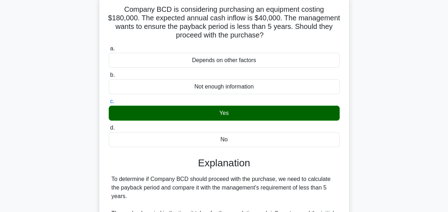
scroll to position [218, 0]
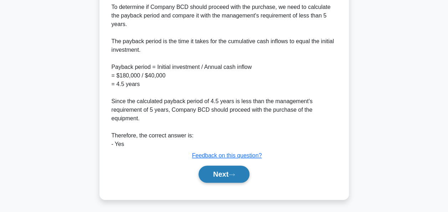
click at [230, 169] on button "Next" at bounding box center [223, 173] width 51 height 17
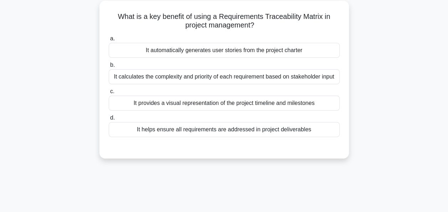
scroll to position [0, 0]
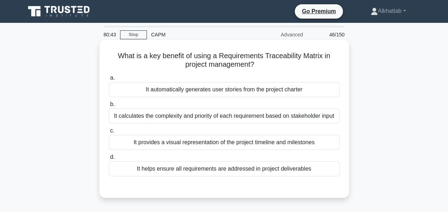
click at [189, 121] on div "It calculates the complexity and priority of each requirement based on stakehol…" at bounding box center [224, 115] width 231 height 15
click at [109, 106] on input "b. It calculates the complexity and priority of each requirement based on stake…" at bounding box center [109, 104] width 0 height 5
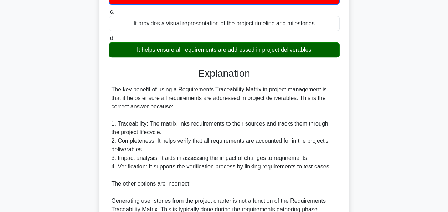
scroll to position [262, 0]
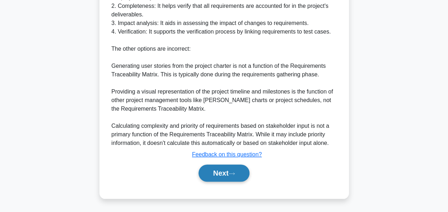
click at [218, 171] on button "Next" at bounding box center [223, 172] width 51 height 17
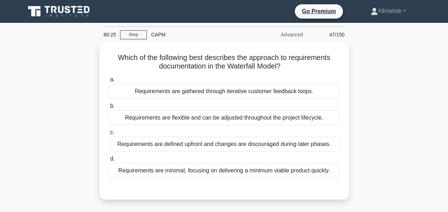
scroll to position [36, 0]
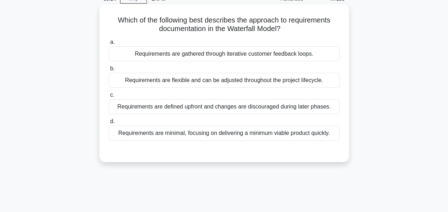
click at [125, 107] on div "Requirements are defined upfront and changes are discouraged during later phase…" at bounding box center [224, 106] width 231 height 15
click at [109, 97] on input "c. Requirements are defined upfront and changes are discouraged during later ph…" at bounding box center [109, 95] width 0 height 5
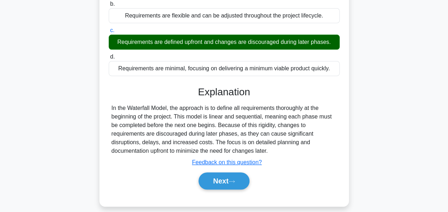
scroll to position [173, 0]
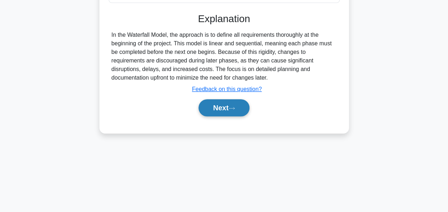
click at [225, 109] on button "Next" at bounding box center [223, 107] width 51 height 17
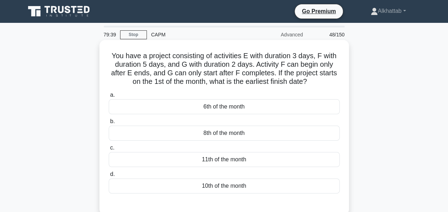
scroll to position [36, 0]
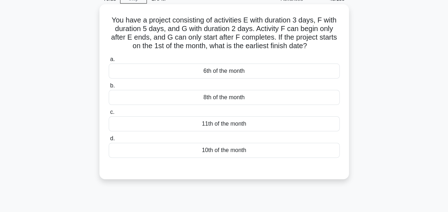
click at [239, 100] on div "8th of the month" at bounding box center [224, 97] width 231 height 15
click at [109, 88] on input "b. 8th of the month" at bounding box center [109, 85] width 0 height 5
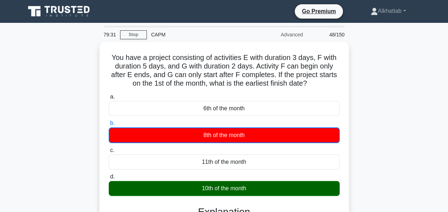
scroll to position [173, 0]
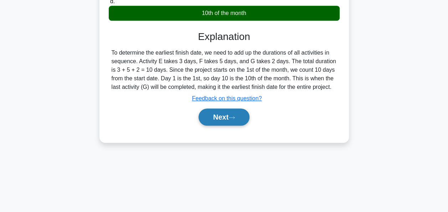
click at [201, 113] on button "Next" at bounding box center [223, 116] width 51 height 17
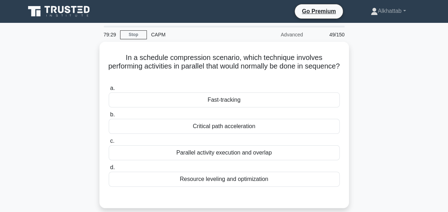
scroll to position [36, 0]
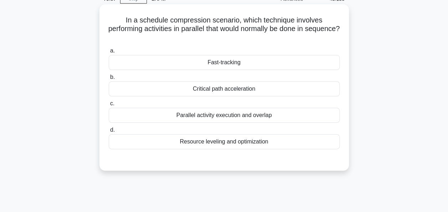
click at [179, 88] on div "Critical path acceleration" at bounding box center [224, 88] width 231 height 15
click at [109, 79] on input "b. Critical path acceleration" at bounding box center [109, 77] width 0 height 5
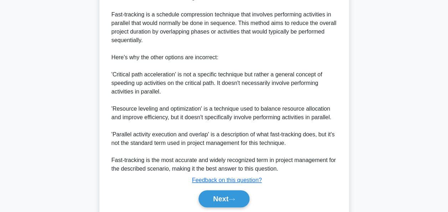
scroll to position [178, 0]
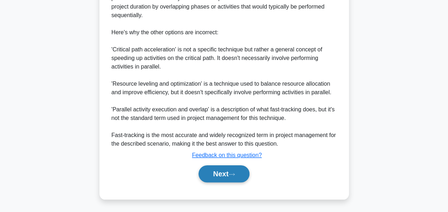
click at [234, 174] on icon at bounding box center [231, 174] width 6 height 4
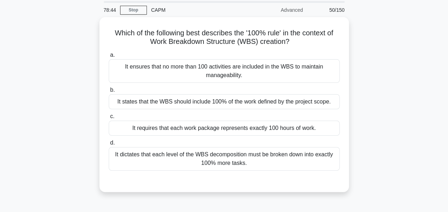
scroll to position [36, 0]
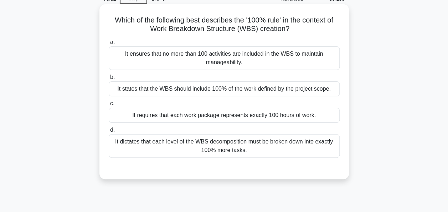
click at [127, 92] on div "It states that the WBS should include 100% of the work defined by the project s…" at bounding box center [224, 88] width 231 height 15
click at [109, 79] on input "b. It states that the WBS should include 100% of the work defined by the projec…" at bounding box center [109, 77] width 0 height 5
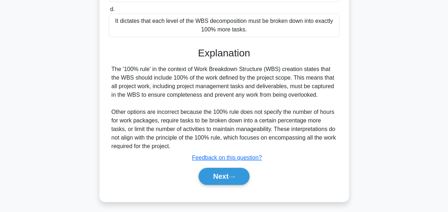
scroll to position [173, 0]
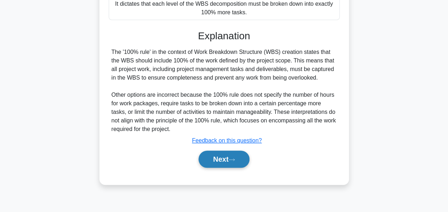
click at [213, 151] on button "Next" at bounding box center [223, 158] width 51 height 17
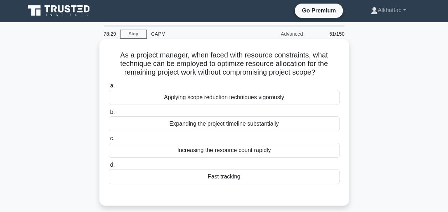
scroll to position [0, 0]
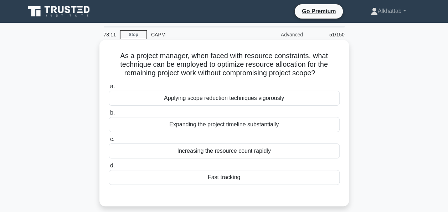
click at [172, 172] on div "Fast tracking" at bounding box center [224, 177] width 231 height 15
click at [109, 168] on input "d. Fast tracking" at bounding box center [109, 165] width 0 height 5
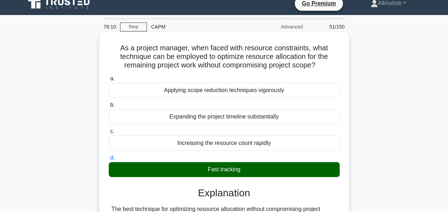
scroll to position [201, 0]
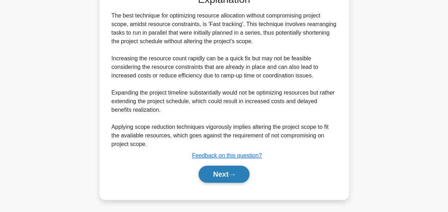
click at [235, 175] on icon at bounding box center [231, 174] width 6 height 4
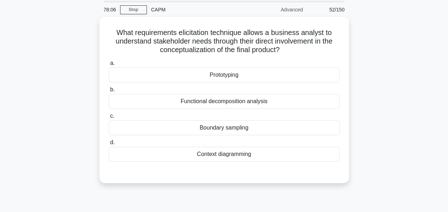
scroll to position [36, 0]
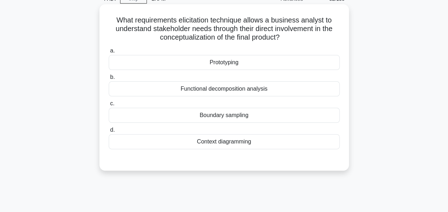
click at [190, 92] on div "Functional decomposition analysis" at bounding box center [224, 88] width 231 height 15
click at [109, 79] on input "b. Functional decomposition analysis" at bounding box center [109, 77] width 0 height 5
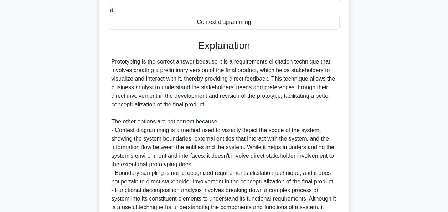
scroll to position [236, 0]
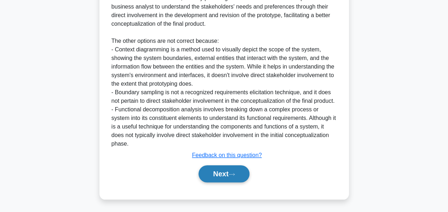
click at [233, 165] on button "Next" at bounding box center [223, 173] width 51 height 17
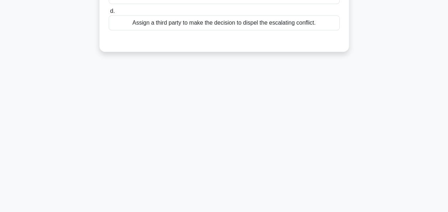
click at [232, 170] on div "76:58 Stop CAPM Advanced 53/150 During a critical project phase, a team member …" at bounding box center [224, 31] width 406 height 356
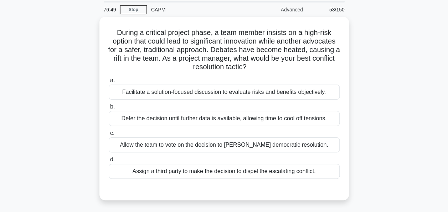
scroll to position [36, 0]
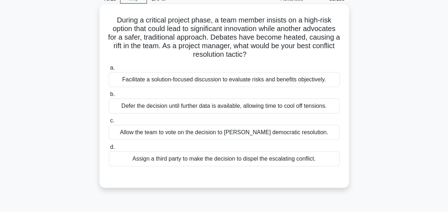
click at [149, 80] on div "Facilitate a solution-focused discussion to evaluate risks and benefits objecti…" at bounding box center [224, 79] width 231 height 15
click at [109, 70] on input "a. Facilitate a solution-focused discussion to evaluate risks and benefits obje…" at bounding box center [109, 68] width 0 height 5
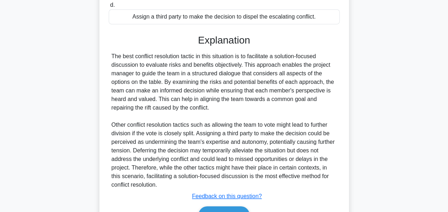
scroll to position [218, 0]
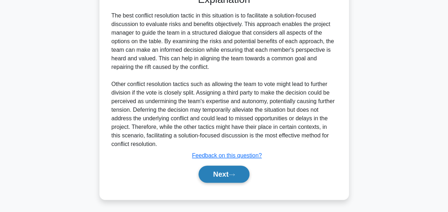
click at [214, 170] on button "Next" at bounding box center [223, 173] width 51 height 17
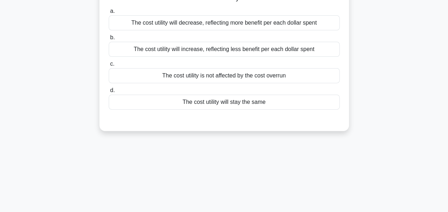
scroll to position [31, 0]
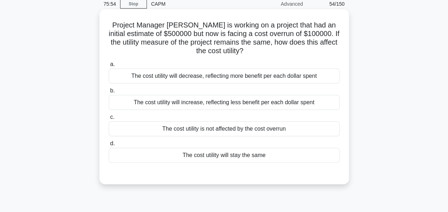
click at [144, 80] on div "The cost utility will decrease, reflecting more benefit per each dollar spent" at bounding box center [224, 75] width 231 height 15
click at [109, 67] on input "a. The cost utility will decrease, reflecting more benefit per each dollar spent" at bounding box center [109, 64] width 0 height 5
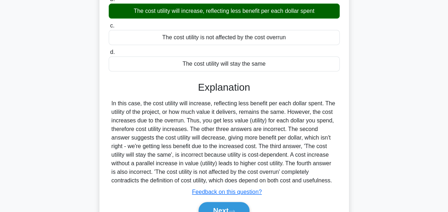
scroll to position [173, 0]
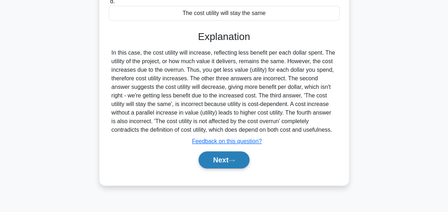
click at [204, 155] on button "Next" at bounding box center [223, 159] width 51 height 17
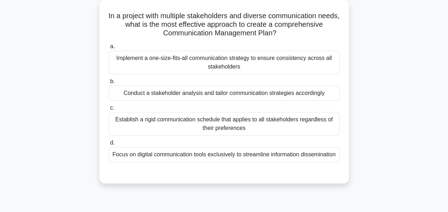
scroll to position [31, 0]
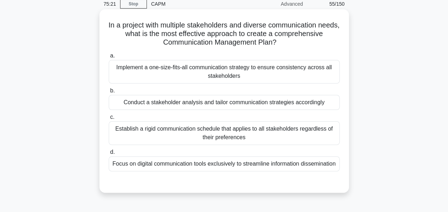
click at [140, 163] on div "Focus on digital communication tools exclusively to streamline information diss…" at bounding box center [224, 163] width 231 height 15
click at [109, 154] on input "d. Focus on digital communication tools exclusively to streamline information d…" at bounding box center [109, 152] width 0 height 5
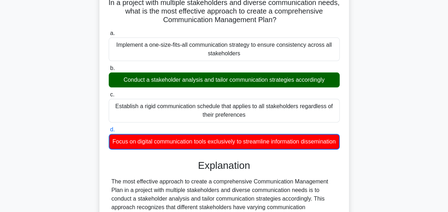
scroll to position [316, 0]
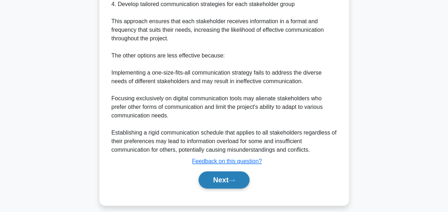
click at [223, 188] on button "Next" at bounding box center [223, 179] width 51 height 17
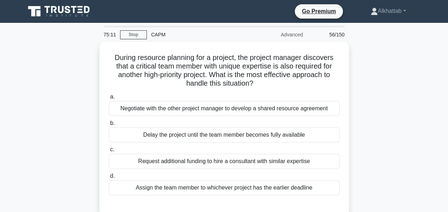
scroll to position [36, 0]
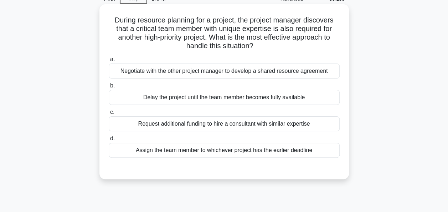
click at [164, 76] on div "Negotiate with the other project manager to develop a shared resource agreement" at bounding box center [224, 70] width 231 height 15
click at [109, 62] on input "a. Negotiate with the other project manager to develop a shared resource agreem…" at bounding box center [109, 59] width 0 height 5
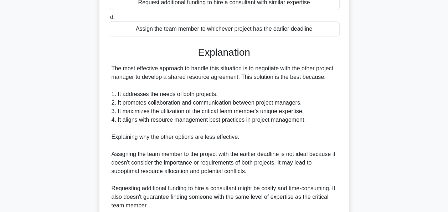
scroll to position [278, 0]
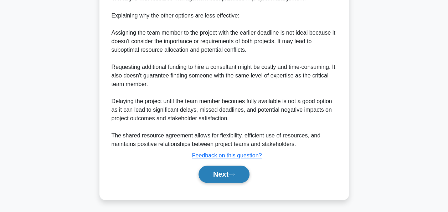
click at [214, 176] on button "Next" at bounding box center [223, 173] width 51 height 17
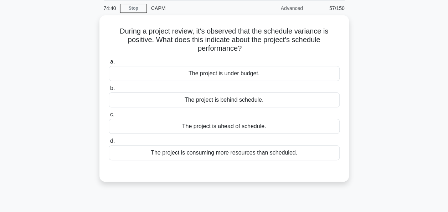
scroll to position [36, 0]
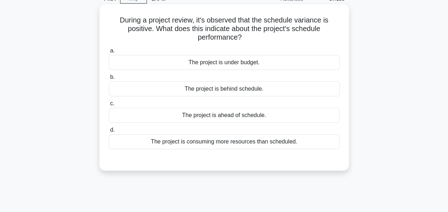
click at [174, 118] on div "The project is ahead of schedule." at bounding box center [224, 115] width 231 height 15
click at [109, 106] on input "c. The project is ahead of schedule." at bounding box center [109, 103] width 0 height 5
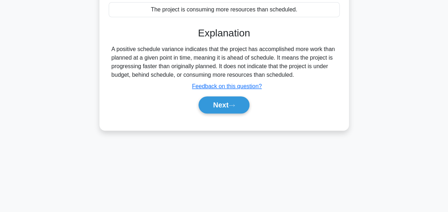
scroll to position [173, 0]
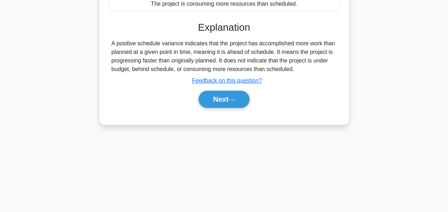
click at [233, 108] on div "Next" at bounding box center [224, 99] width 231 height 23
click at [228, 97] on button "Next" at bounding box center [223, 98] width 51 height 17
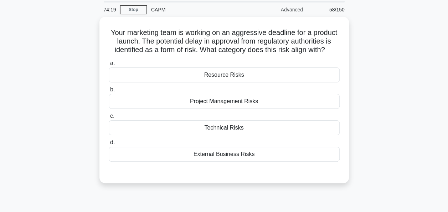
scroll to position [36, 0]
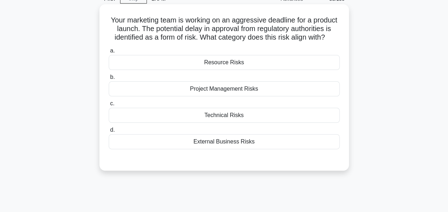
click at [208, 149] on div "External Business Risks" at bounding box center [224, 141] width 231 height 15
click at [109, 132] on input "d. External Business Risks" at bounding box center [109, 130] width 0 height 5
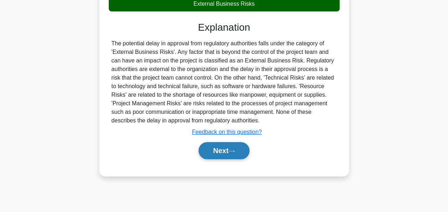
click at [229, 159] on button "Next" at bounding box center [223, 150] width 51 height 17
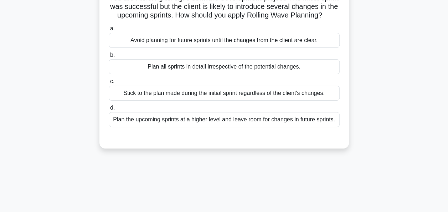
scroll to position [31, 0]
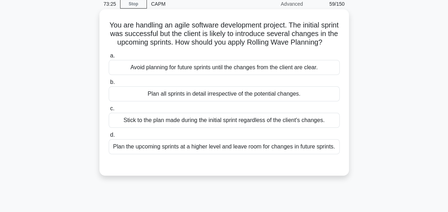
click at [150, 154] on div "Plan the upcoming sprints at a higher level and leave room for changes in futur…" at bounding box center [224, 146] width 231 height 15
click at [128, 154] on div "Plan the upcoming sprints at a higher level and leave room for changes in futur…" at bounding box center [224, 146] width 231 height 15
click at [109, 137] on input "d. Plan the upcoming sprints at a higher level and leave room for changes in fu…" at bounding box center [109, 135] width 0 height 5
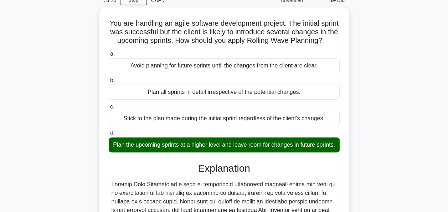
scroll to position [227, 0]
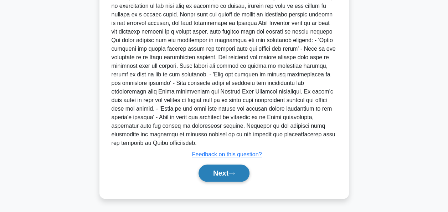
click at [229, 172] on button "Next" at bounding box center [223, 172] width 51 height 17
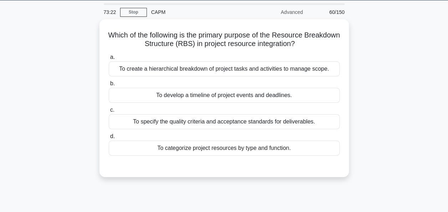
scroll to position [0, 0]
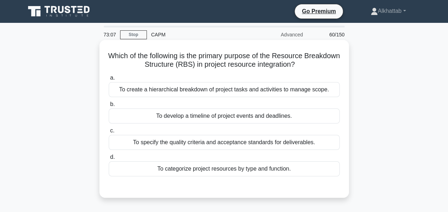
click at [153, 174] on div "To categorize project resources by type and function." at bounding box center [224, 168] width 231 height 15
click at [109, 159] on input "d. To categorize project resources by type and function." at bounding box center [109, 157] width 0 height 5
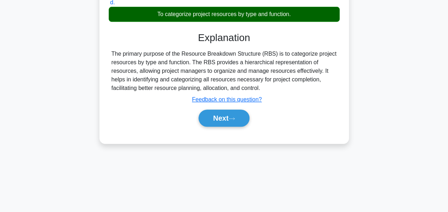
scroll to position [173, 0]
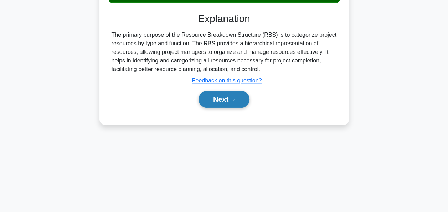
click at [198, 98] on button "Next" at bounding box center [223, 98] width 51 height 17
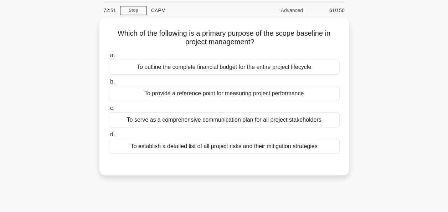
scroll to position [36, 0]
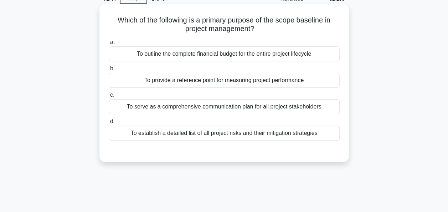
click at [125, 79] on div "To provide a reference point for measuring project performance" at bounding box center [224, 80] width 231 height 15
click at [109, 71] on input "b. To provide a reference point for measuring project performance" at bounding box center [109, 68] width 0 height 5
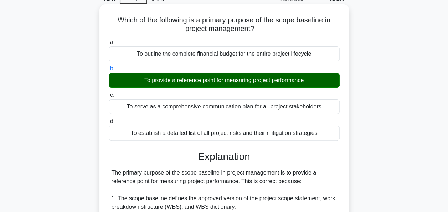
scroll to position [235, 0]
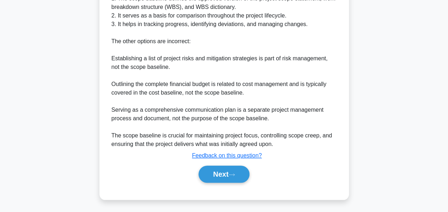
click at [219, 163] on div "Next" at bounding box center [224, 173] width 231 height 23
click at [218, 168] on button "Next" at bounding box center [223, 173] width 51 height 17
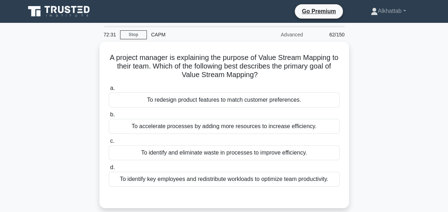
scroll to position [36, 0]
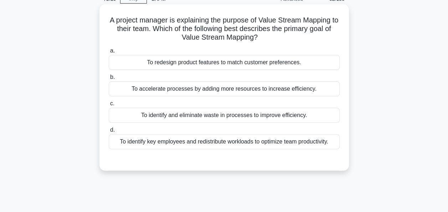
click at [135, 142] on div "To identify key employees and redistribute workloads to optimize team productiv…" at bounding box center [224, 141] width 231 height 15
click at [109, 132] on input "d. To identify key employees and redistribute workloads to optimize team produc…" at bounding box center [109, 130] width 0 height 5
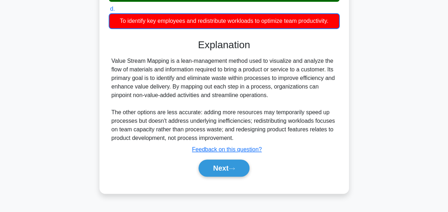
scroll to position [173, 0]
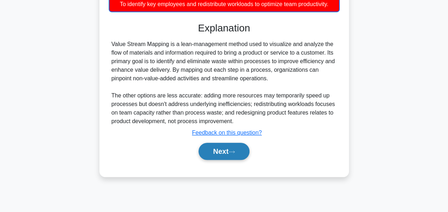
click at [209, 144] on button "Next" at bounding box center [223, 150] width 51 height 17
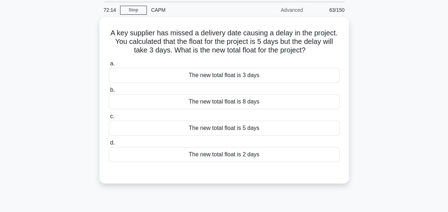
scroll to position [36, 0]
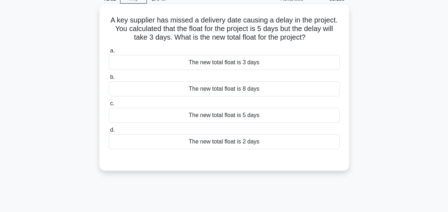
click at [159, 100] on label "c. The new total float is 5 days" at bounding box center [224, 111] width 231 height 24
click at [109, 101] on input "c. The new total float is 5 days" at bounding box center [109, 103] width 0 height 5
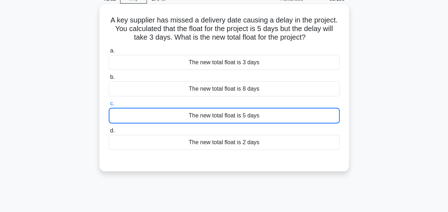
click at [165, 92] on div "The new total float is 8 days" at bounding box center [224, 88] width 231 height 15
click at [109, 79] on input "b. The new total float is 8 days" at bounding box center [109, 77] width 0 height 5
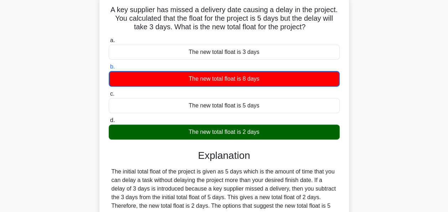
scroll to position [173, 0]
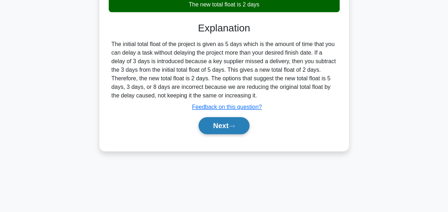
click at [212, 133] on button "Next" at bounding box center [223, 125] width 51 height 17
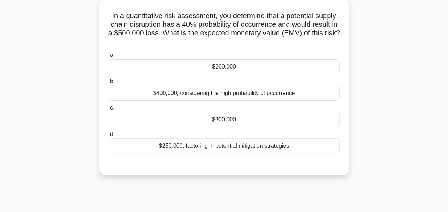
scroll to position [31, 0]
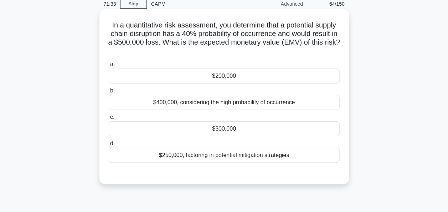
click at [185, 159] on div "$250,000, factoring in potential mitigation strategies" at bounding box center [224, 154] width 231 height 15
click at [109, 146] on input "d. $250,000, factoring in potential mitigation strategies" at bounding box center [109, 143] width 0 height 5
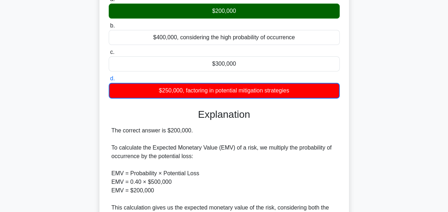
scroll to position [245, 0]
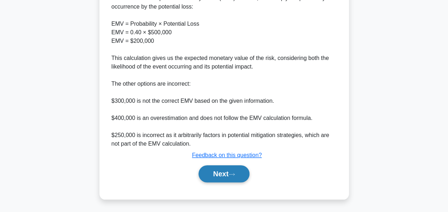
click at [219, 175] on button "Next" at bounding box center [223, 173] width 51 height 17
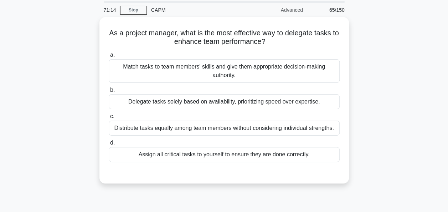
scroll to position [36, 0]
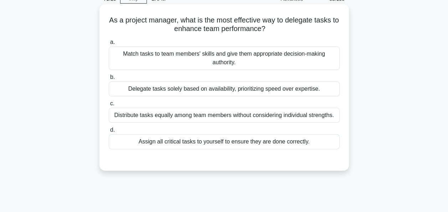
click at [128, 72] on div "a. Match tasks to team members' skills and give them appropriate decision-makin…" at bounding box center [223, 93] width 239 height 114
click at [127, 66] on div "Match tasks to team members' skills and give them appropriate decision-making a…" at bounding box center [224, 58] width 231 height 24
click at [109, 45] on input "a. Match tasks to team members' skills and give them appropriate decision-makin…" at bounding box center [109, 42] width 0 height 5
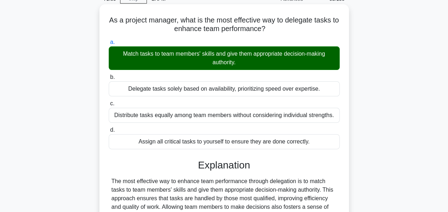
scroll to position [173, 0]
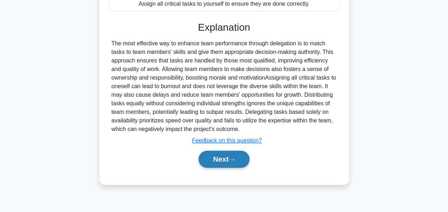
click at [220, 154] on button "Next" at bounding box center [223, 158] width 51 height 17
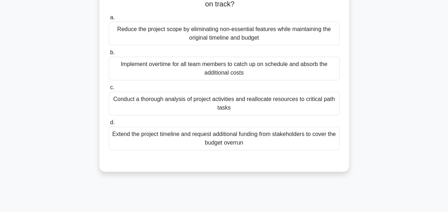
scroll to position [71, 0]
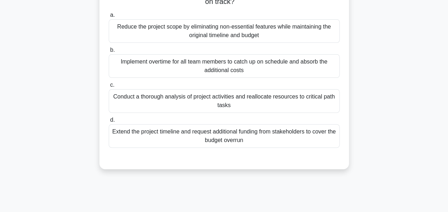
click at [133, 35] on div "Reduce the project scope by eliminating non-essential features while maintainin…" at bounding box center [224, 31] width 231 height 24
click at [109, 17] on input "a. Reduce the project scope by eliminating non-essential features while maintai…" at bounding box center [109, 15] width 0 height 5
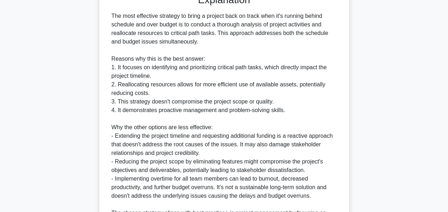
scroll to position [322, 0]
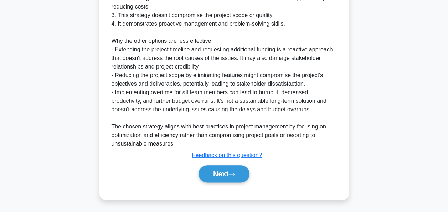
click at [224, 177] on button "Next" at bounding box center [223, 173] width 51 height 17
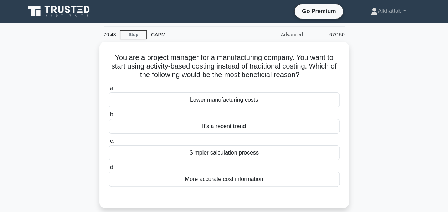
scroll to position [36, 0]
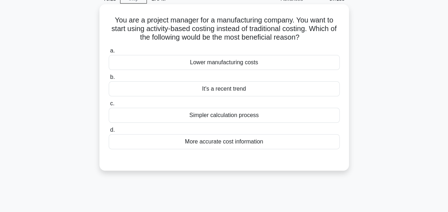
click at [214, 142] on div "More accurate cost information" at bounding box center [224, 141] width 231 height 15
click at [109, 132] on input "d. More accurate cost information" at bounding box center [109, 130] width 0 height 5
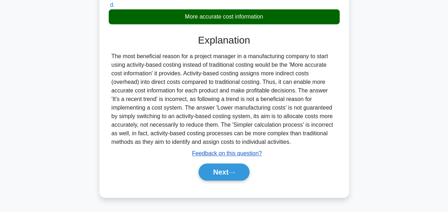
scroll to position [173, 0]
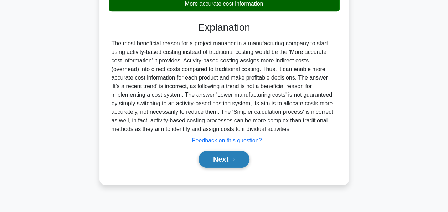
click at [218, 151] on button "Next" at bounding box center [223, 158] width 51 height 17
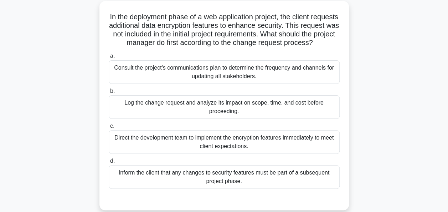
scroll to position [71, 0]
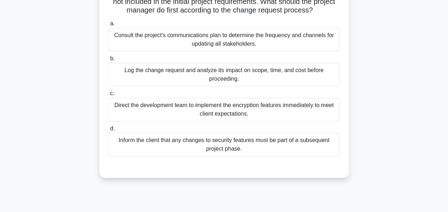
click at [123, 51] on div "Consult the project's communications plan to determine the frequency and channe…" at bounding box center [224, 40] width 231 height 24
click at [109, 26] on input "a. Consult the project's communications plan to determine the frequency and cha…" at bounding box center [109, 23] width 0 height 5
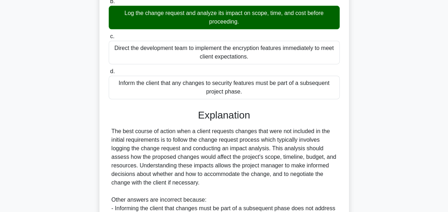
scroll to position [245, 0]
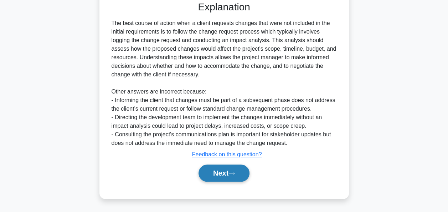
click at [214, 175] on button "Next" at bounding box center [223, 172] width 51 height 17
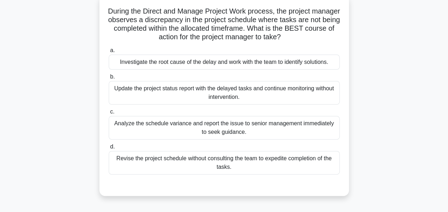
scroll to position [36, 0]
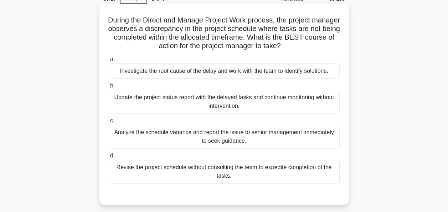
click at [138, 69] on div "Investigate the root cause of the delay and work with the team to identify solu…" at bounding box center [224, 70] width 231 height 15
click at [109, 62] on input "a. Investigate the root cause of the delay and work with the team to identify s…" at bounding box center [109, 59] width 0 height 5
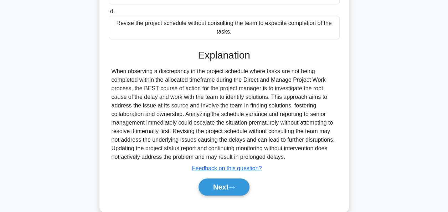
scroll to position [192, 0]
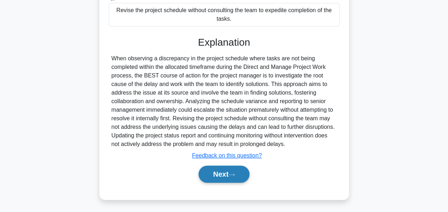
click at [214, 176] on button "Next" at bounding box center [223, 173] width 51 height 17
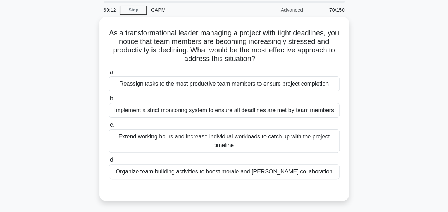
scroll to position [36, 0]
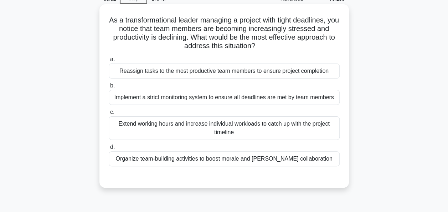
click at [164, 162] on div "Organize team-building activities to boost morale and foster collaboration" at bounding box center [224, 158] width 231 height 15
click at [109, 149] on input "d. Organize team-building activities to boost morale and foster collaboration" at bounding box center [109, 147] width 0 height 5
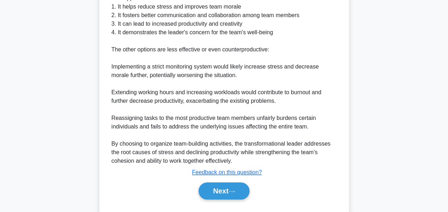
scroll to position [295, 0]
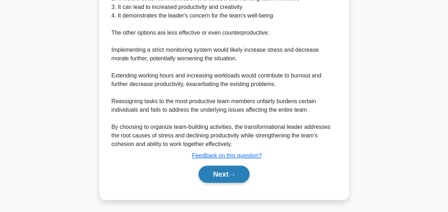
click at [218, 173] on button "Next" at bounding box center [223, 173] width 51 height 17
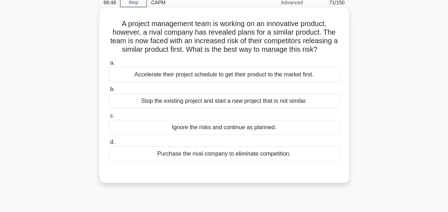
scroll to position [31, 0]
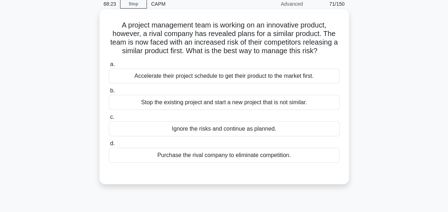
click at [146, 82] on div "Accelerate their project schedule to get their product to the market first." at bounding box center [224, 75] width 231 height 15
click at [109, 67] on input "a. Accelerate their project schedule to get their product to the market first." at bounding box center [109, 64] width 0 height 5
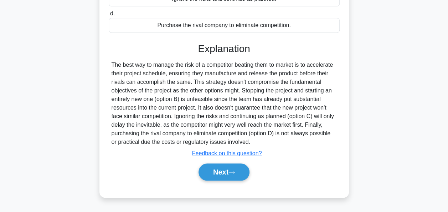
scroll to position [173, 0]
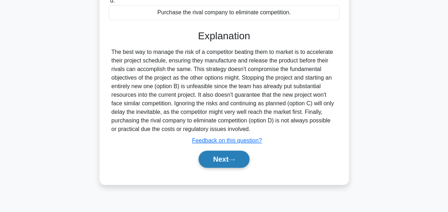
click at [211, 154] on button "Next" at bounding box center [223, 158] width 51 height 17
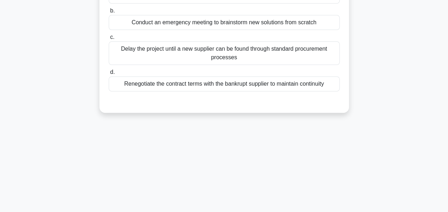
scroll to position [31, 0]
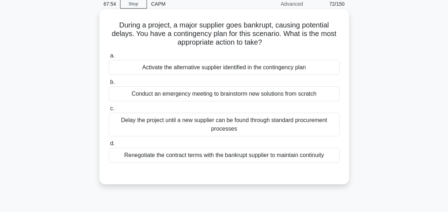
click at [245, 63] on div "Activate the alternative supplier identified in the contingency plan" at bounding box center [224, 67] width 231 height 15
click at [109, 58] on input "a. Activate the alternative supplier identified in the contingency plan" at bounding box center [109, 55] width 0 height 5
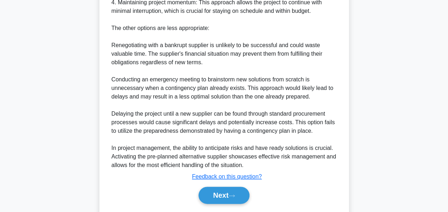
scroll to position [363, 0]
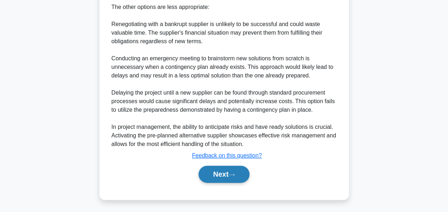
click at [211, 179] on button "Next" at bounding box center [223, 173] width 51 height 17
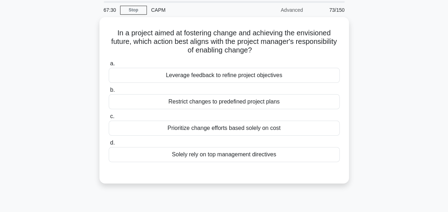
scroll to position [36, 0]
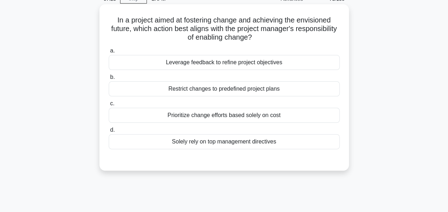
click at [127, 61] on div "Leverage feedback to refine project objectives" at bounding box center [224, 62] width 231 height 15
click at [109, 53] on input "a. Leverage feedback to refine project objectives" at bounding box center [109, 50] width 0 height 5
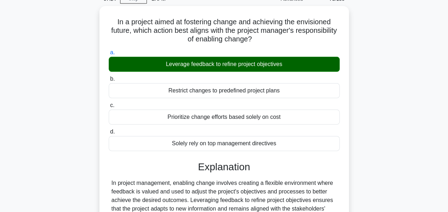
scroll to position [173, 0]
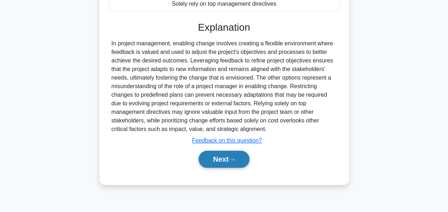
click at [230, 156] on button "Next" at bounding box center [223, 158] width 51 height 17
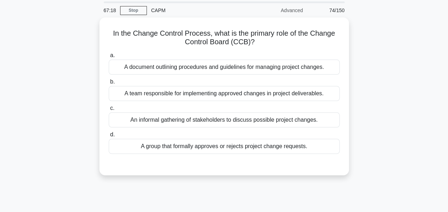
scroll to position [36, 0]
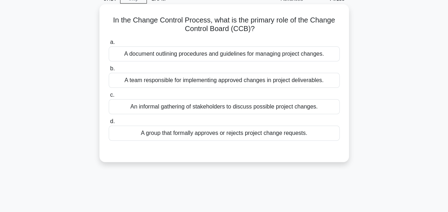
click at [162, 135] on div "A group that formally approves or rejects project change requests." at bounding box center [224, 132] width 231 height 15
click at [109, 124] on input "d. A group that formally approves or rejects project change requests." at bounding box center [109, 121] width 0 height 5
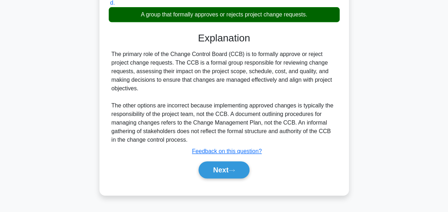
scroll to position [173, 0]
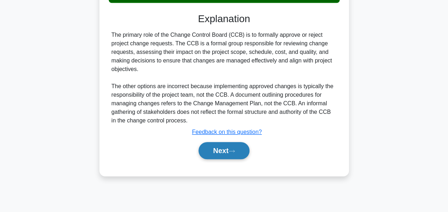
click at [225, 151] on button "Next" at bounding box center [223, 150] width 51 height 17
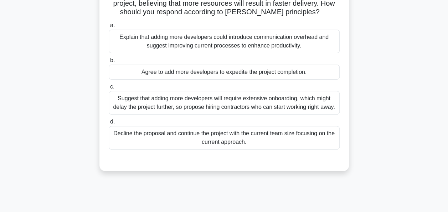
scroll to position [36, 0]
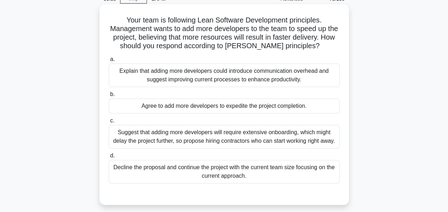
click at [128, 78] on div "Explain that adding more developers could introduce communication overhead and …" at bounding box center [224, 75] width 231 height 24
click at [109, 62] on input "a. Explain that adding more developers could introduce communication overhead a…" at bounding box center [109, 59] width 0 height 5
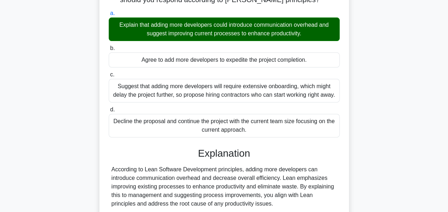
scroll to position [184, 0]
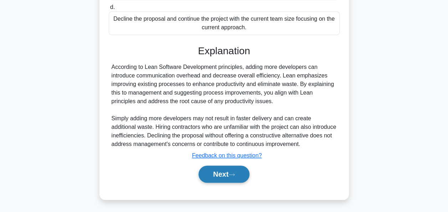
click at [215, 174] on button "Next" at bounding box center [223, 173] width 51 height 17
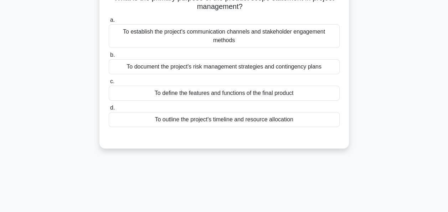
scroll to position [31, 0]
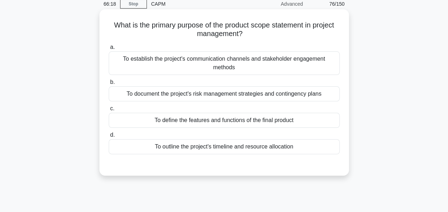
click at [157, 150] on div "To outline the project's timeline and resource allocation" at bounding box center [224, 146] width 231 height 15
click at [109, 137] on input "d. To outline the project's timeline and resource allocation" at bounding box center [109, 135] width 0 height 5
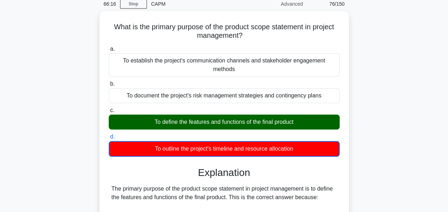
scroll to position [245, 0]
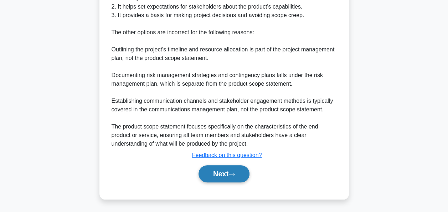
click at [235, 176] on button "Next" at bounding box center [223, 173] width 51 height 17
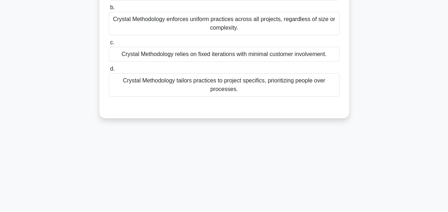
scroll to position [36, 0]
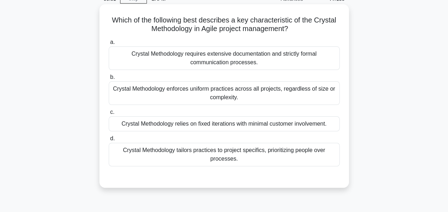
click at [130, 48] on label "a. Crystal Methodology requires extensive documentation and strictly formal com…" at bounding box center [224, 54] width 231 height 32
click at [134, 58] on div "Crystal Methodology requires extensive documentation and strictly formal commun…" at bounding box center [224, 58] width 231 height 24
click at [109, 45] on input "a. Crystal Methodology requires extensive documentation and strictly formal com…" at bounding box center [109, 42] width 0 height 5
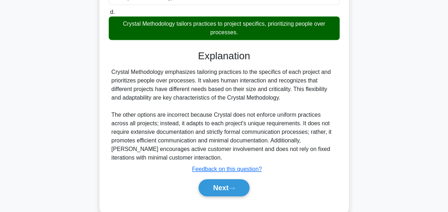
scroll to position [176, 0]
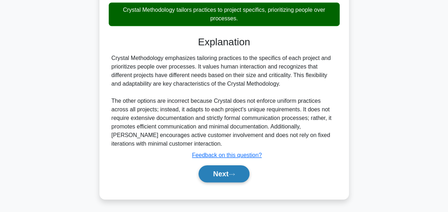
click at [223, 165] on button "Next" at bounding box center [223, 173] width 51 height 17
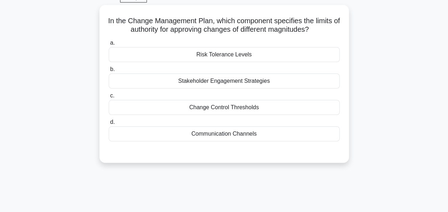
scroll to position [0, 0]
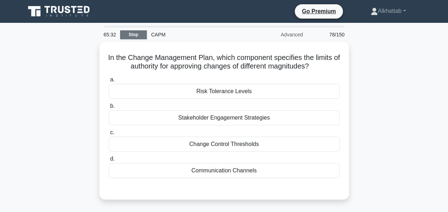
click at [138, 38] on link "Stop" at bounding box center [133, 34] width 27 height 9
click at [136, 31] on link "Stop" at bounding box center [133, 34] width 27 height 9
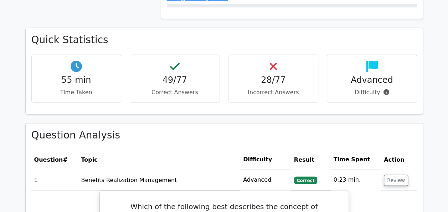
scroll to position [997, 0]
